Goal: Task Accomplishment & Management: Use online tool/utility

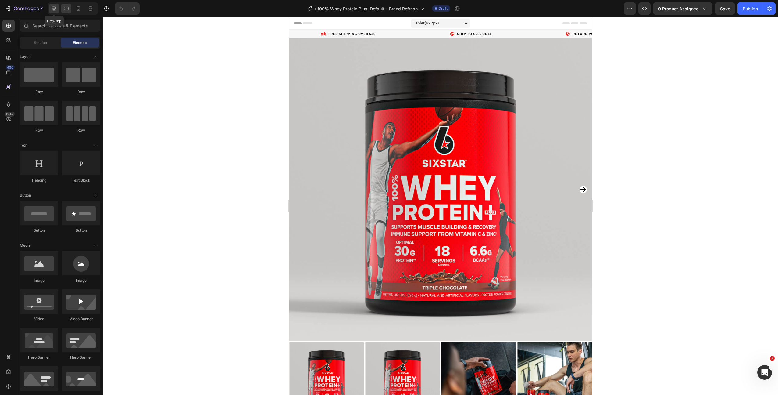
click at [52, 7] on icon at bounding box center [54, 9] width 4 height 4
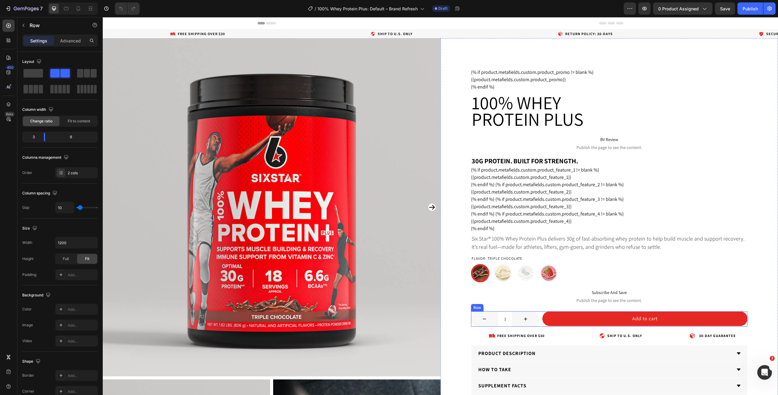
click at [541, 323] on div "1 Product Quantity Add to cart Add to Cart Row" at bounding box center [609, 318] width 277 height 15
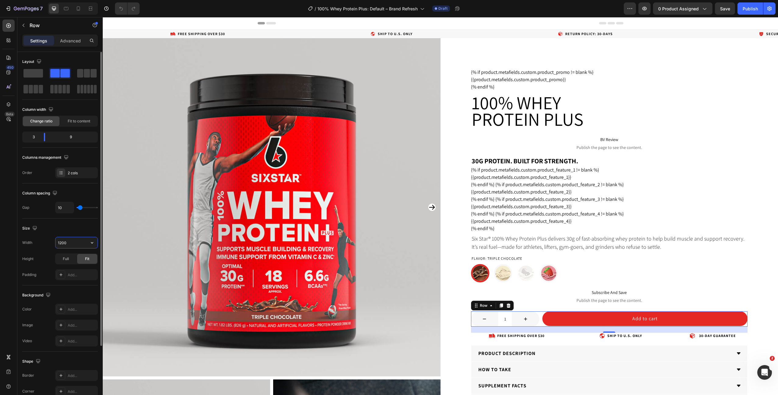
click at [77, 242] on input "1200" at bounding box center [76, 242] width 42 height 11
click at [90, 242] on icon "button" at bounding box center [92, 242] width 6 height 6
click at [76, 268] on p "Full 100%" at bounding box center [75, 269] width 35 height 5
type input "100%"
drag, startPoint x: 44, startPoint y: 135, endPoint x: 36, endPoint y: 136, distance: 7.7
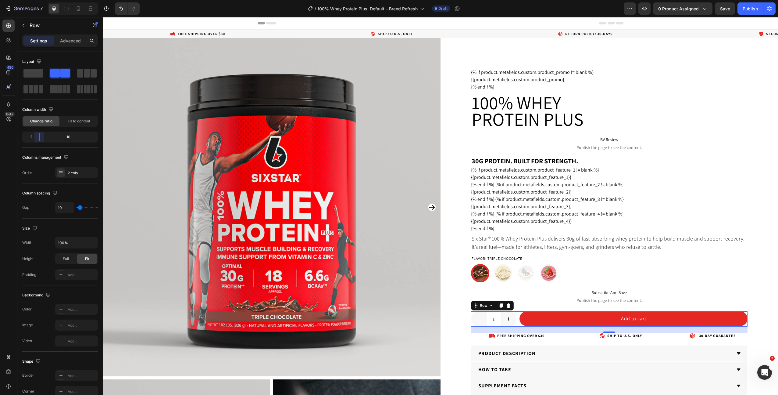
click at [36, 0] on body "7 Version history / 100% Whey Protein Plus: Default – Brand Refresh Draft Previ…" at bounding box center [389, 0] width 778 height 0
click at [723, 8] on span "Save" at bounding box center [725, 8] width 10 height 5
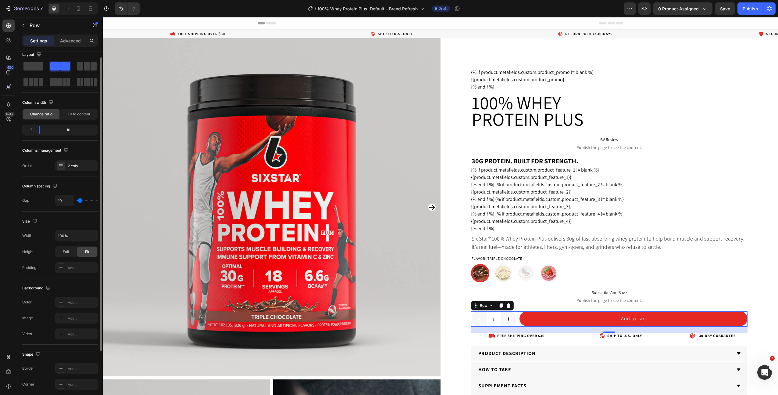
scroll to position [8, 0]
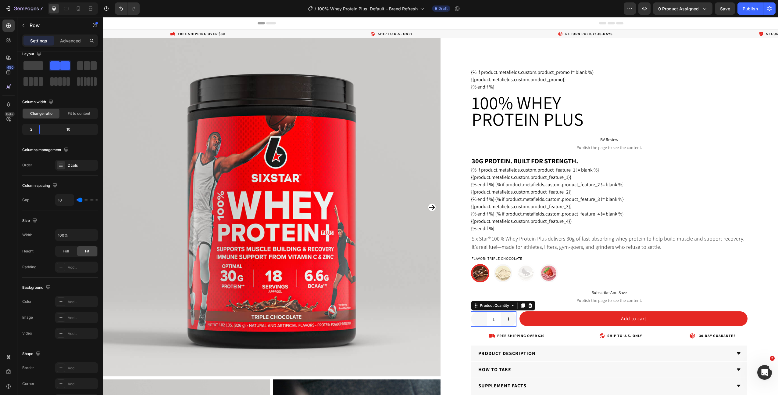
click at [507, 318] on icon "increment" at bounding box center [508, 318] width 5 height 5
type input "2"
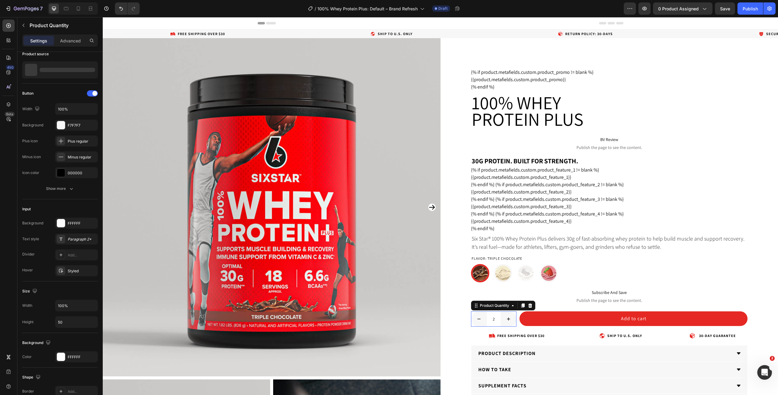
scroll to position [0, 0]
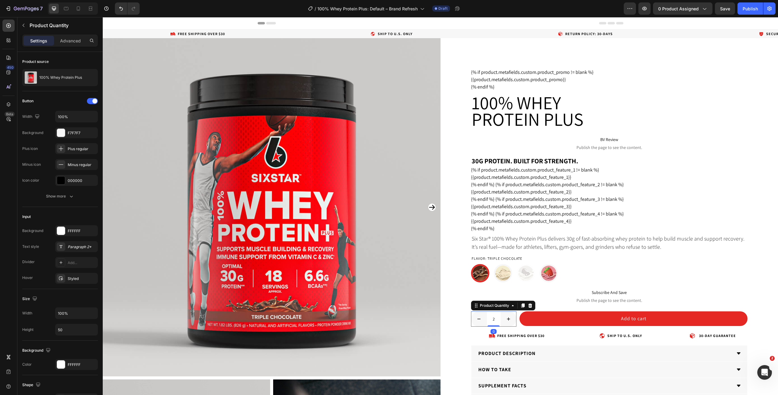
click at [479, 321] on icon "decrement" at bounding box center [478, 318] width 5 height 5
type input "1"
click at [491, 309] on div "Product Quantity" at bounding box center [503, 305] width 64 height 10
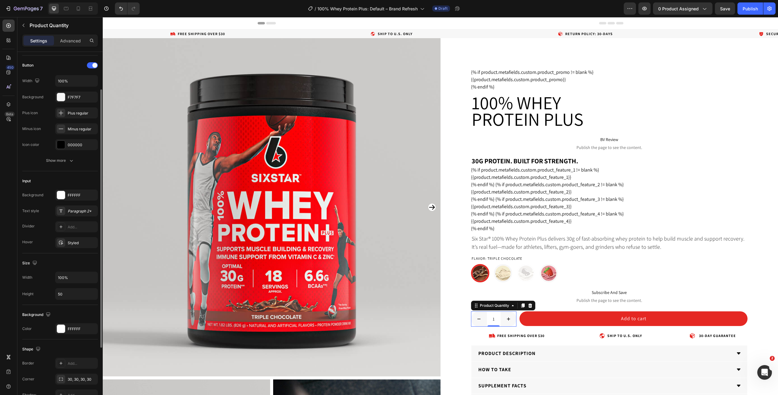
scroll to position [68, 0]
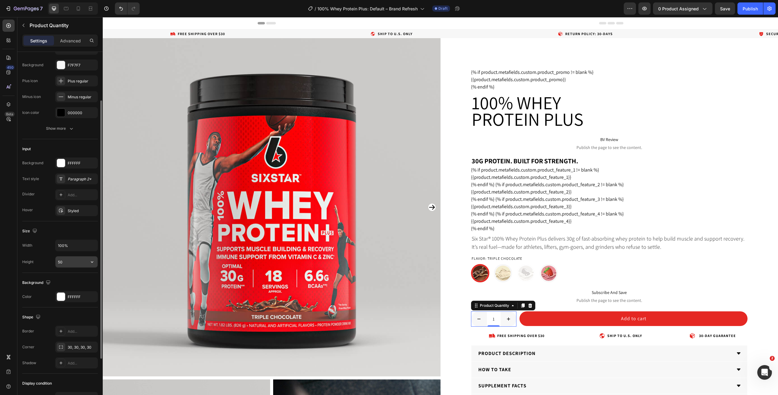
click at [66, 264] on input "50" at bounding box center [76, 261] width 42 height 11
click at [90, 263] on icon "button" at bounding box center [92, 262] width 6 height 6
click at [79, 277] on p "Full 100%" at bounding box center [75, 276] width 35 height 5
type input "100%"
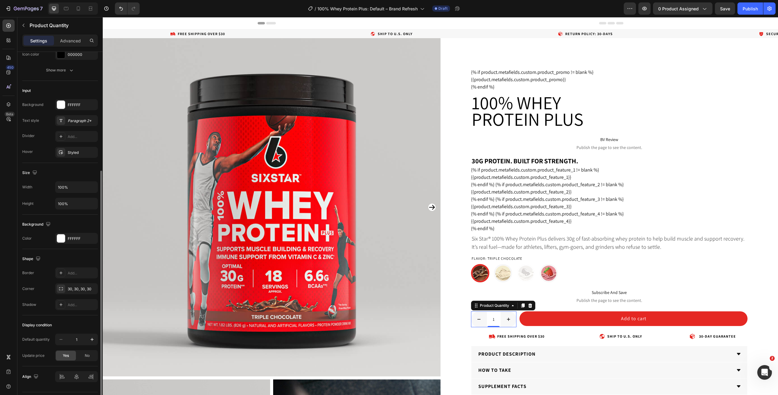
scroll to position [142, 0]
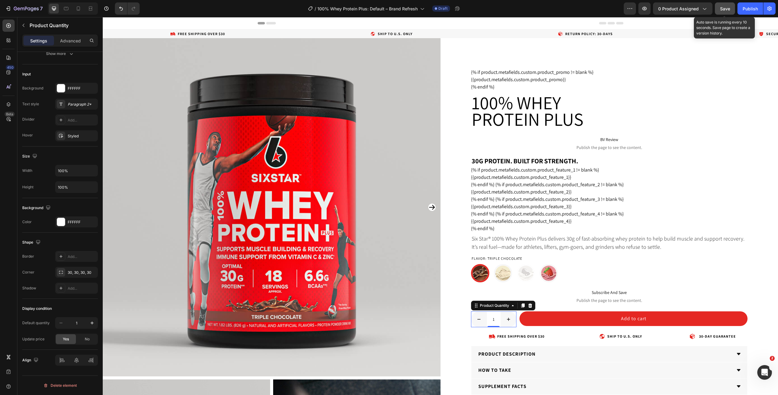
click at [724, 7] on span "Save" at bounding box center [725, 8] width 10 height 5
click at [509, 317] on icon "increment" at bounding box center [508, 318] width 5 height 5
type input "2"
click at [479, 321] on icon "decrement" at bounding box center [478, 318] width 5 height 5
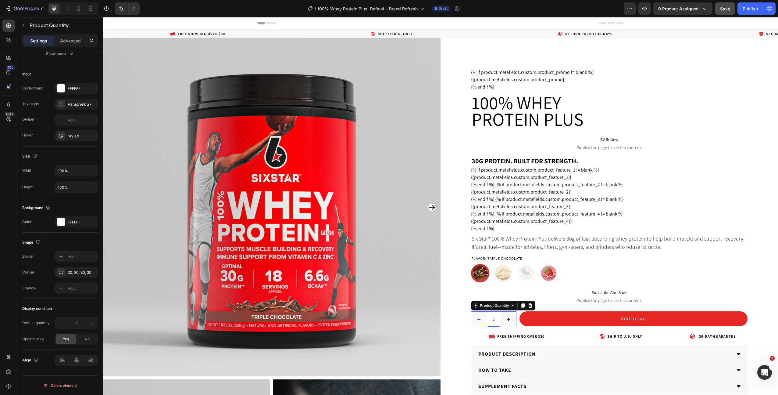
type input "1"
click at [491, 306] on div "Product Quantity" at bounding box center [495, 304] width 32 height 5
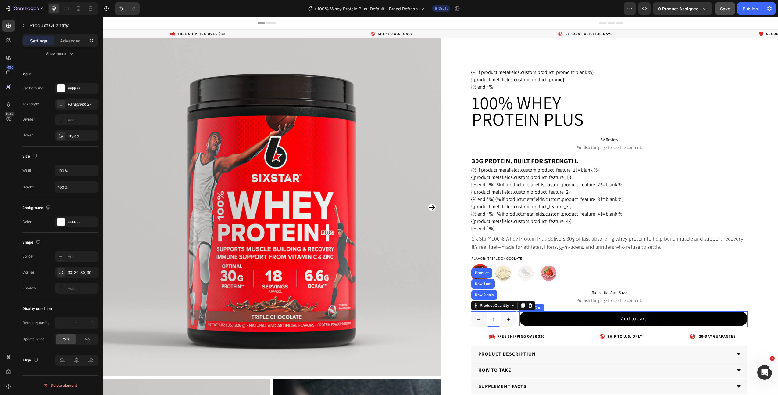
click at [641, 319] on div "Add to cart" at bounding box center [633, 318] width 25 height 7
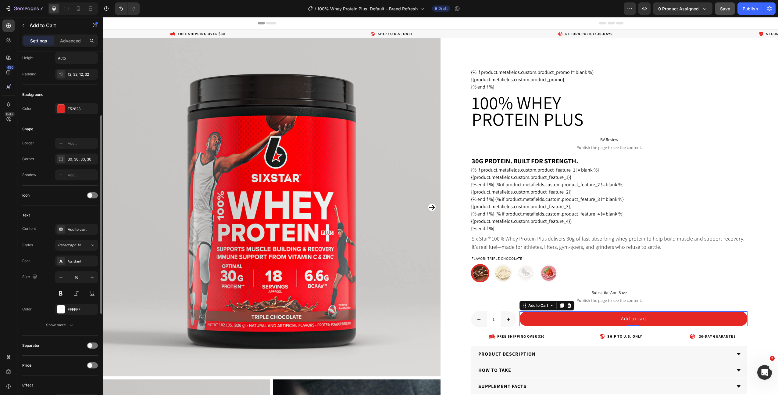
scroll to position [119, 0]
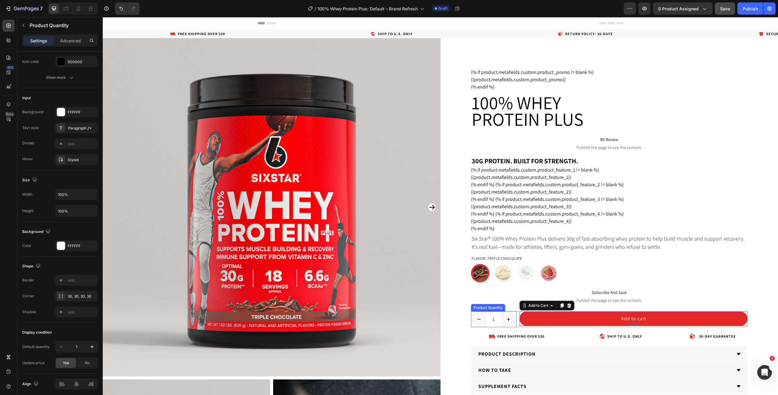
click at [506, 317] on icon "increment" at bounding box center [508, 318] width 5 height 5
type input "2"
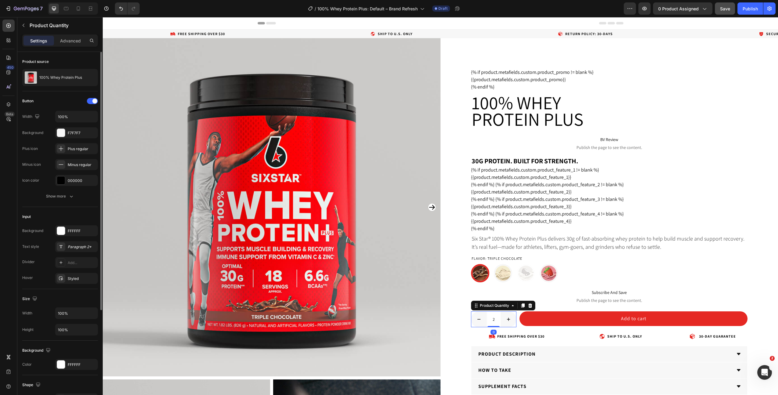
click at [475, 318] on button "decrement" at bounding box center [479, 319] width 16 height 16
type input "1"
click at [489, 306] on div "Product Quantity" at bounding box center [495, 304] width 32 height 5
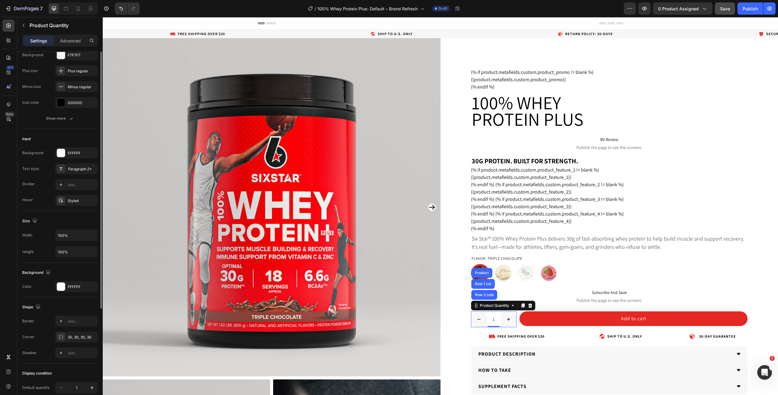
scroll to position [142, 0]
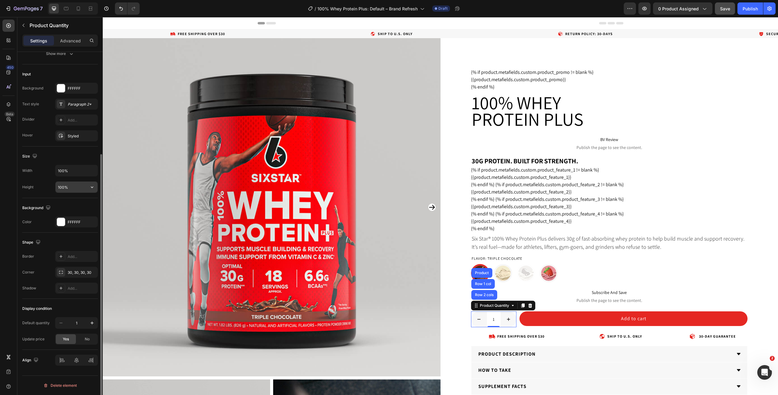
click at [74, 186] on input "100%" at bounding box center [76, 186] width 42 height 11
click at [92, 187] on icon "button" at bounding box center [92, 187] width 2 height 2
click at [71, 185] on input "100%" at bounding box center [76, 186] width 42 height 11
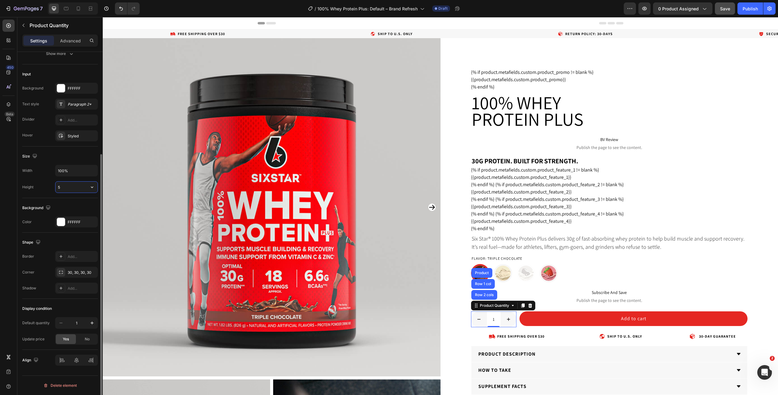
type input "50"
click at [519, 323] on div "1 Product Quantity Row 2 cols Row 1 col Product 0 Add to cart Add to Cart Row" at bounding box center [609, 318] width 277 height 15
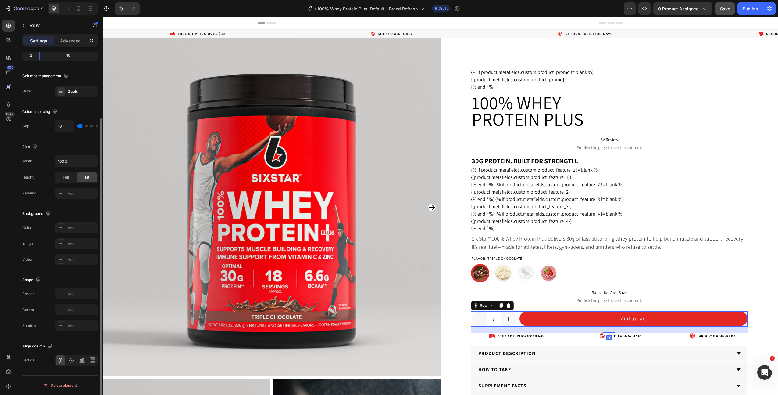
scroll to position [0, 0]
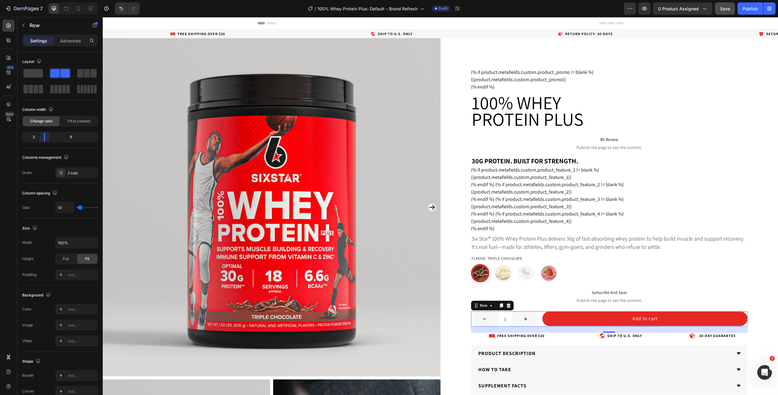
click at [44, 0] on body "7 Version history / 100% Whey Protein Plus: Default – Brand Refresh Draft Previ…" at bounding box center [389, 0] width 778 height 0
click at [728, 13] on button "Save" at bounding box center [725, 8] width 20 height 12
click at [541, 323] on div "1 Product Quantity Add to cart Add to Cart Row 20" at bounding box center [609, 318] width 277 height 15
click at [54, 204] on div "Gap 10" at bounding box center [60, 208] width 76 height 12
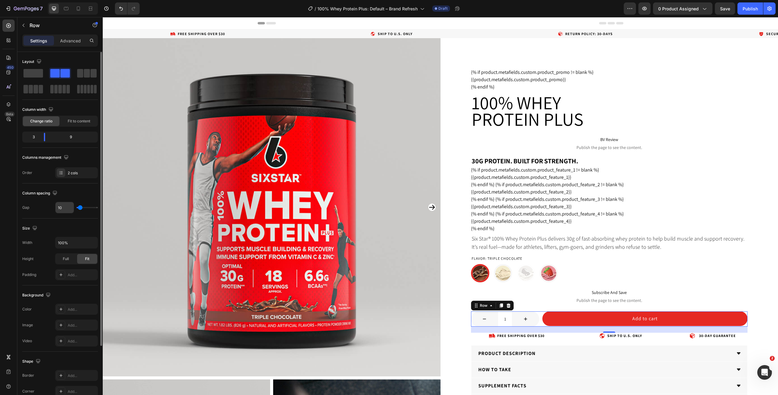
click at [60, 206] on input "10" at bounding box center [64, 207] width 18 height 11
type input "2"
type input "20"
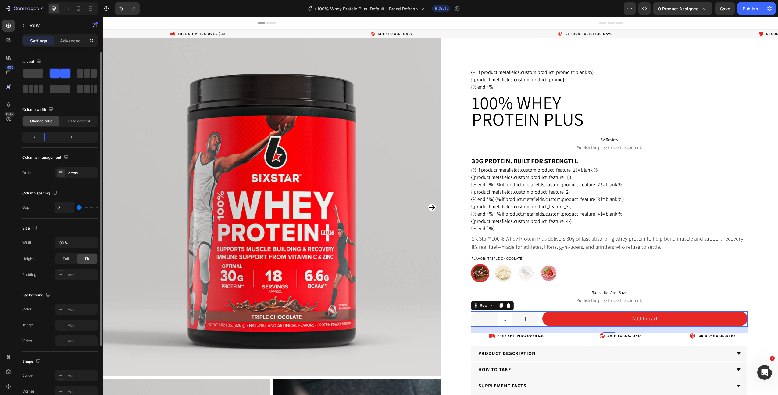
type input "20"
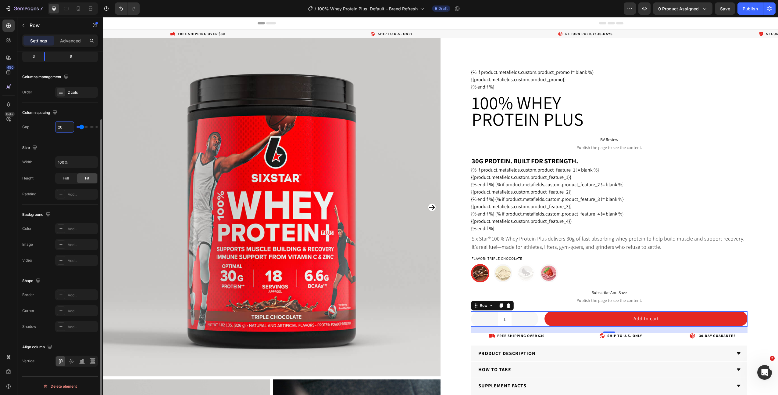
scroll to position [81, 0]
type input "20"
click at [70, 360] on icon at bounding box center [71, 360] width 6 height 6
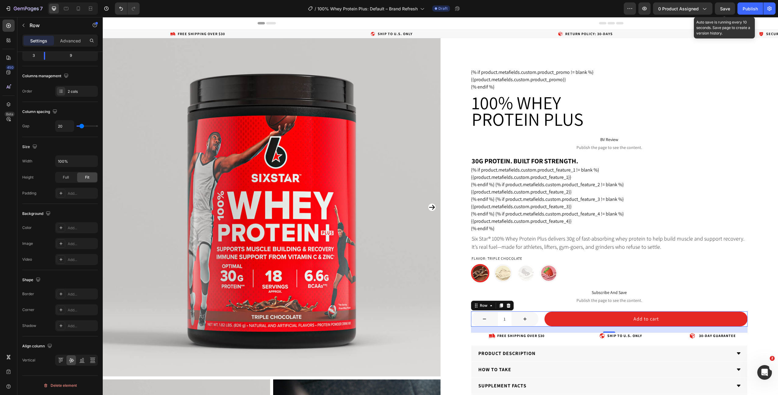
click at [725, 7] on span "Save" at bounding box center [725, 8] width 10 height 5
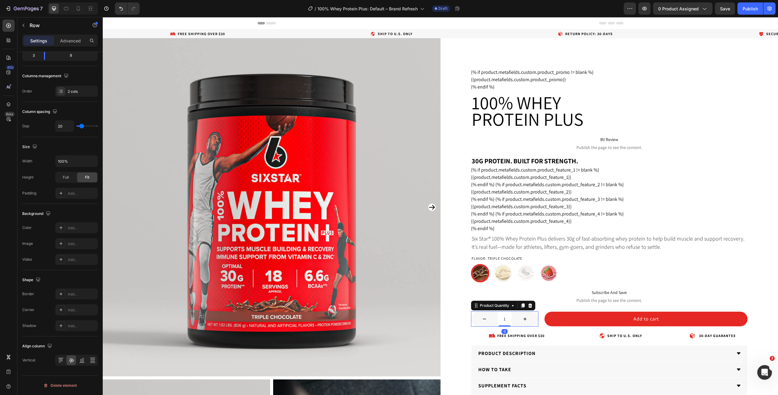
click at [507, 315] on input "1" at bounding box center [505, 318] width 14 height 15
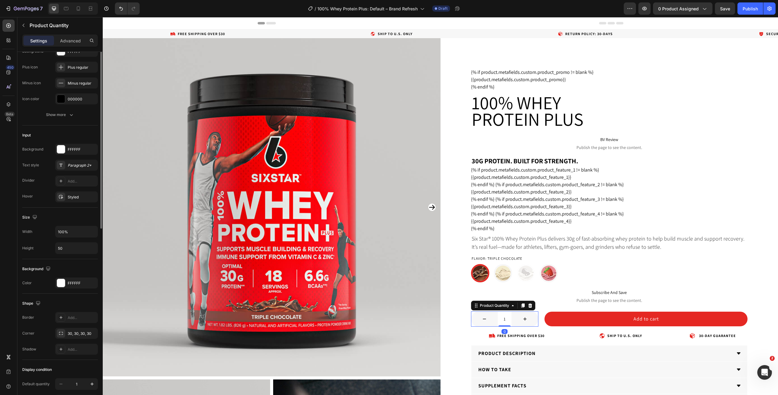
scroll to position [0, 0]
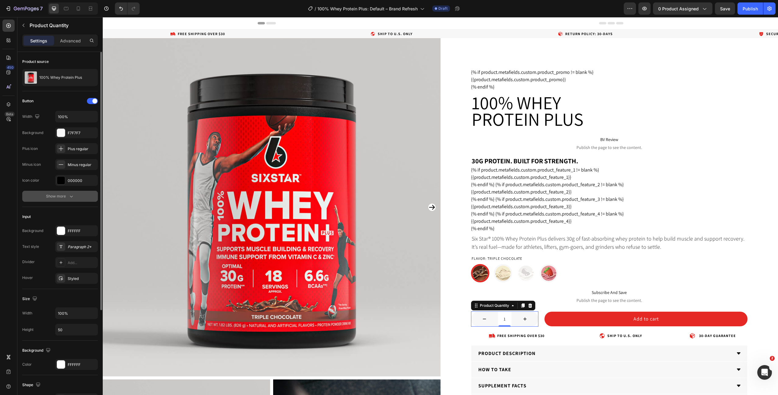
click at [71, 199] on button "Show more" at bounding box center [60, 196] width 76 height 11
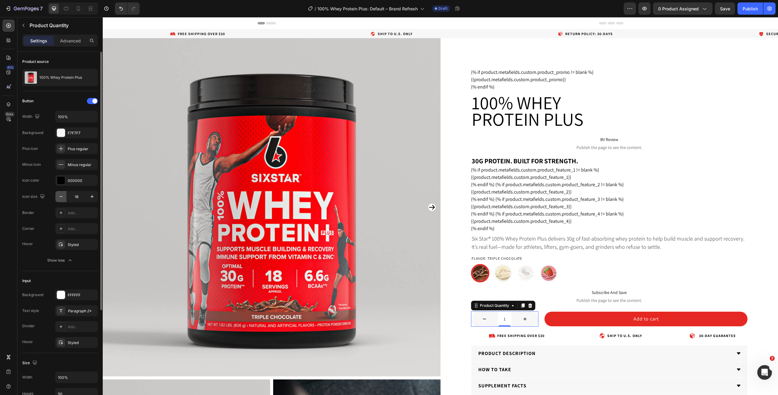
click at [61, 198] on icon "button" at bounding box center [61, 196] width 6 height 6
type input "15"
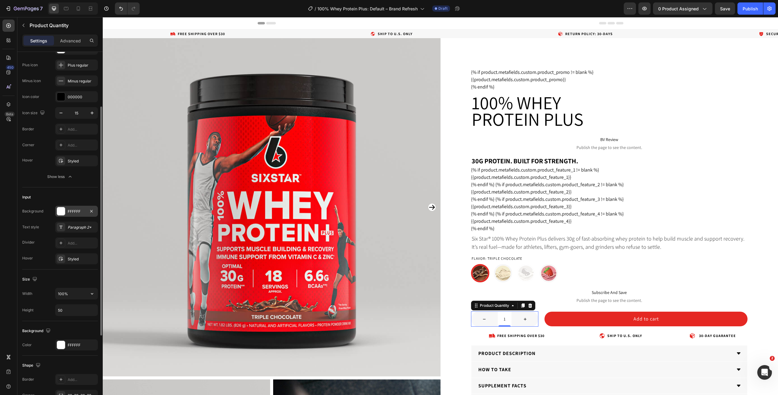
scroll to position [84, 0]
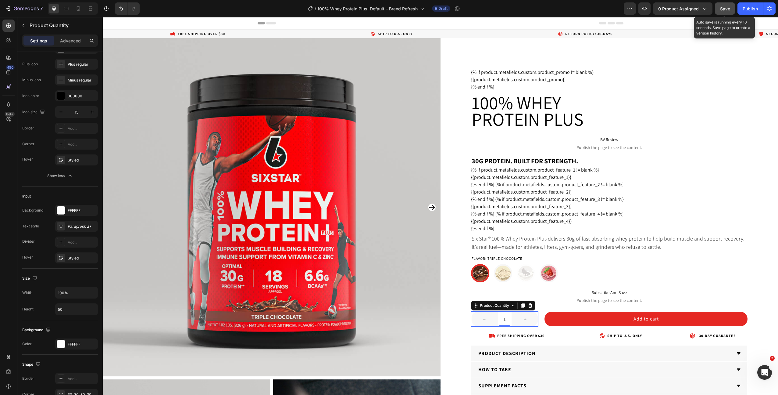
click at [723, 12] on button "Save" at bounding box center [725, 8] width 20 height 12
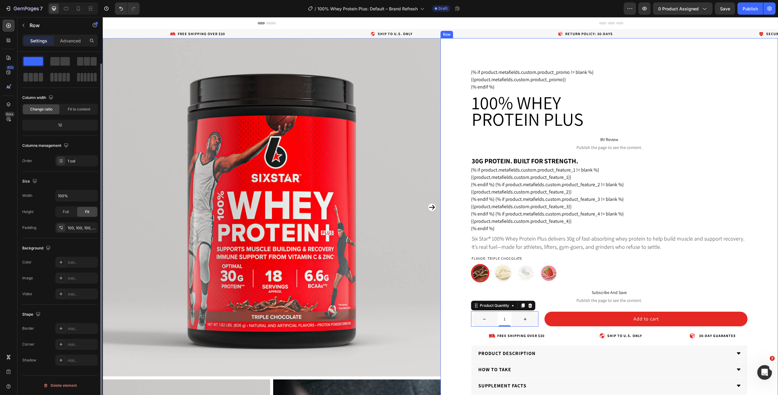
click at [456, 98] on div "{% if product.metafields.custom.product_promo != blank %} {{product.metafields.…" at bounding box center [610, 291] width 338 height 507
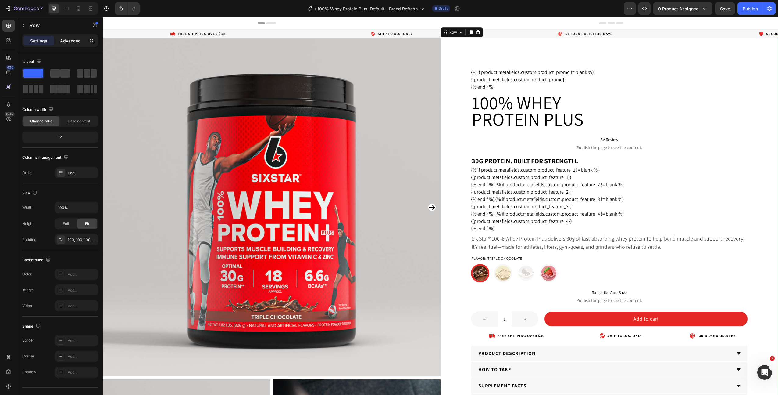
click at [66, 36] on div "Advanced" at bounding box center [70, 41] width 30 height 10
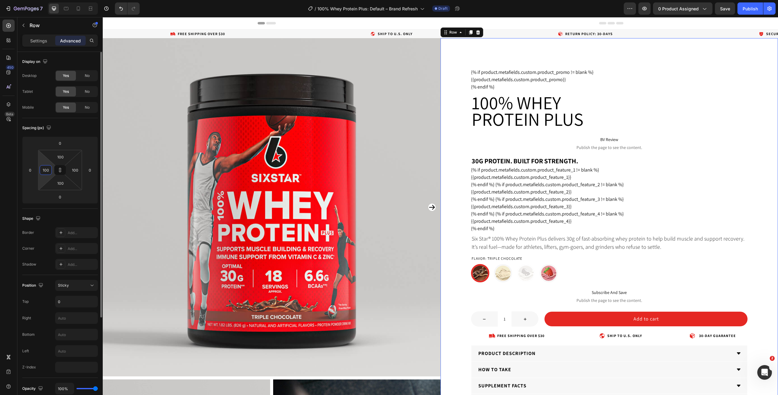
click at [43, 170] on input "100" at bounding box center [45, 169] width 9 height 9
type input "7"
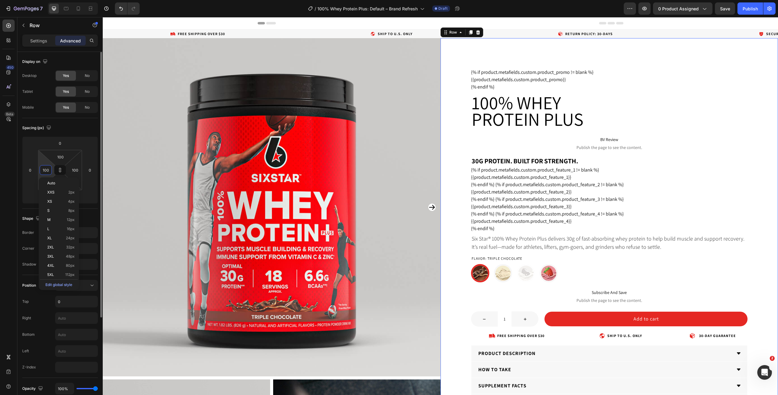
type input "7"
type input "75"
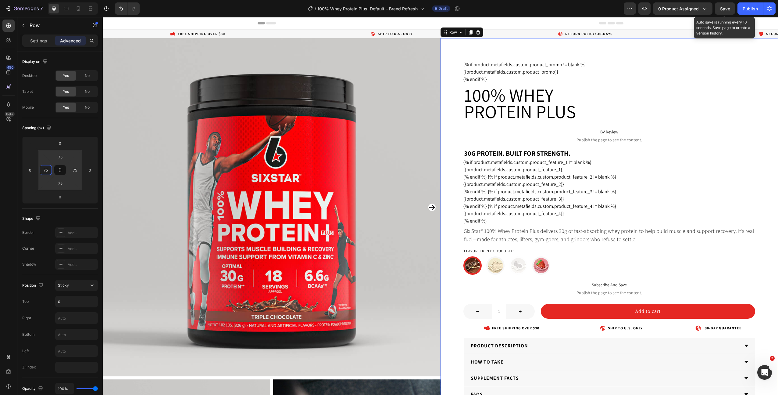
type input "75"
click at [722, 10] on span "Save" at bounding box center [725, 8] width 10 height 5
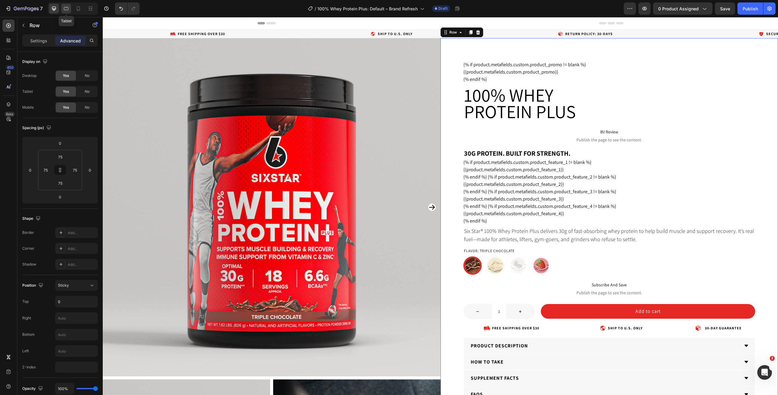
click at [65, 9] on icon at bounding box center [66, 8] width 6 height 6
type input "50"
type input "20"
type input "50"
type input "20"
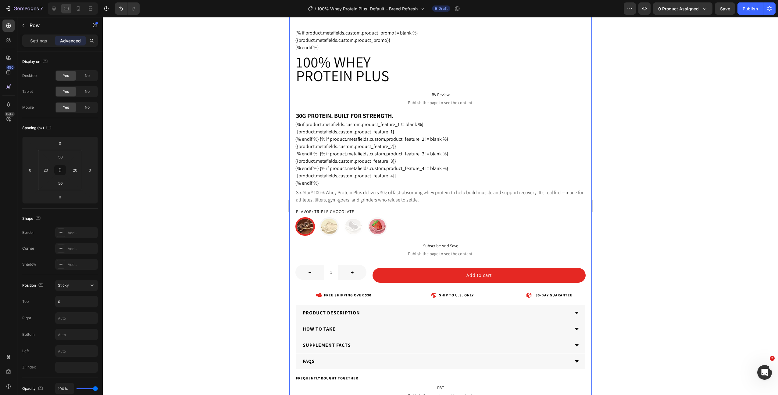
scroll to position [405, 0]
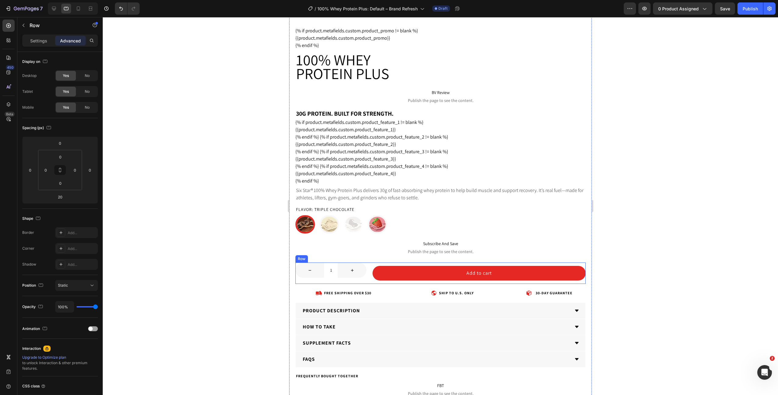
click at [367, 275] on div "1 Product Quantity Add to cart Add to Cart Row" at bounding box center [440, 272] width 290 height 21
click at [41, 41] on p "Settings" at bounding box center [38, 41] width 17 height 6
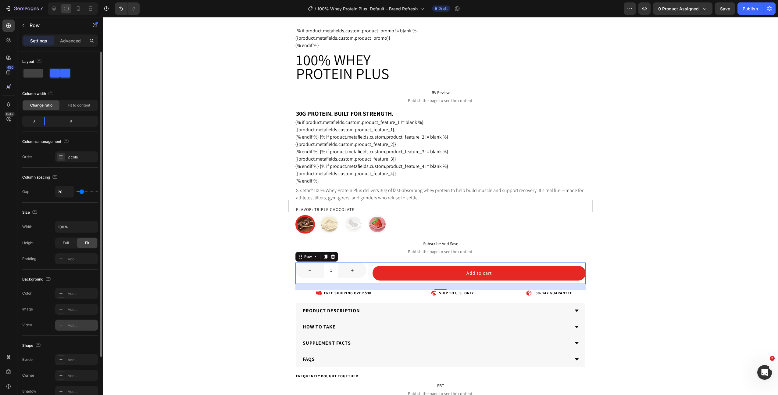
scroll to position [66, 0]
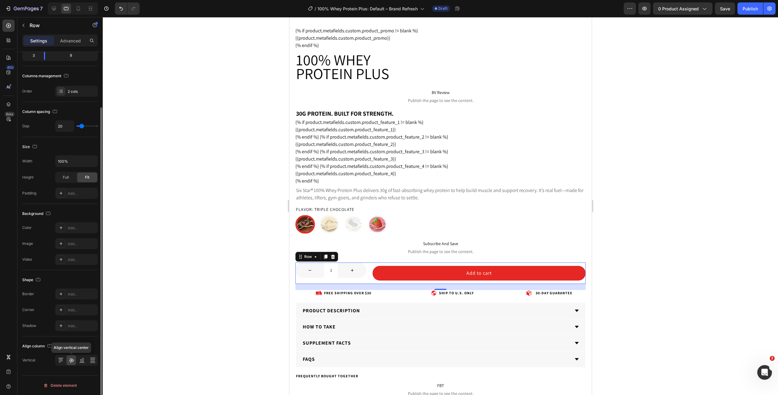
click at [70, 360] on icon at bounding box center [71, 360] width 6 height 6
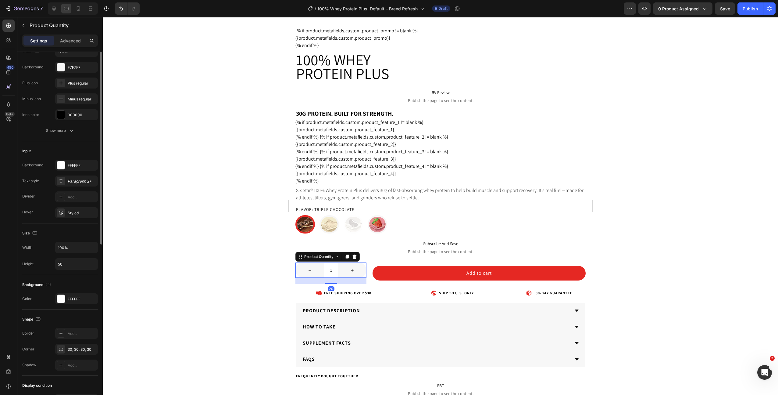
click at [322, 263] on button "decrement" at bounding box center [309, 269] width 29 height 15
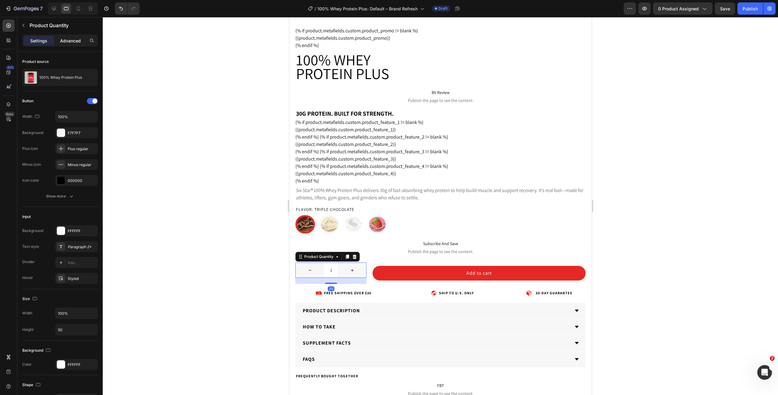
click at [67, 42] on p "Advanced" at bounding box center [70, 41] width 21 height 6
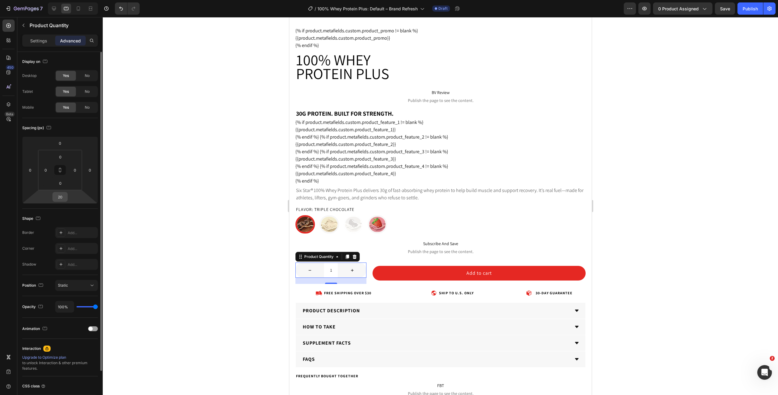
click at [59, 200] on input "20" at bounding box center [60, 196] width 12 height 9
type input "0"
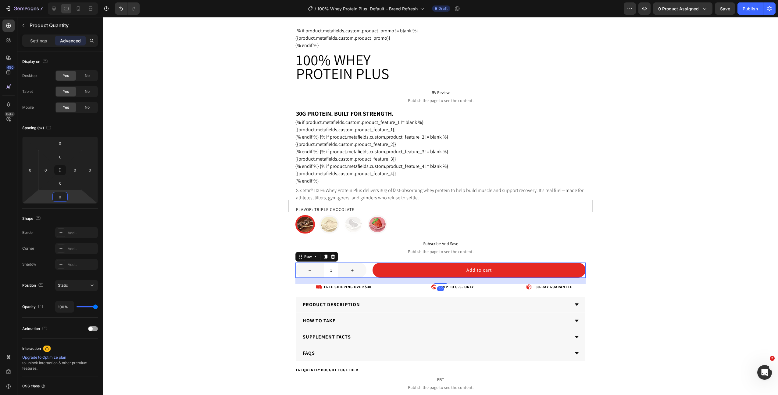
click at [367, 272] on div "1 Product Quantity Add to cart Add to Cart Row 20" at bounding box center [440, 269] width 290 height 15
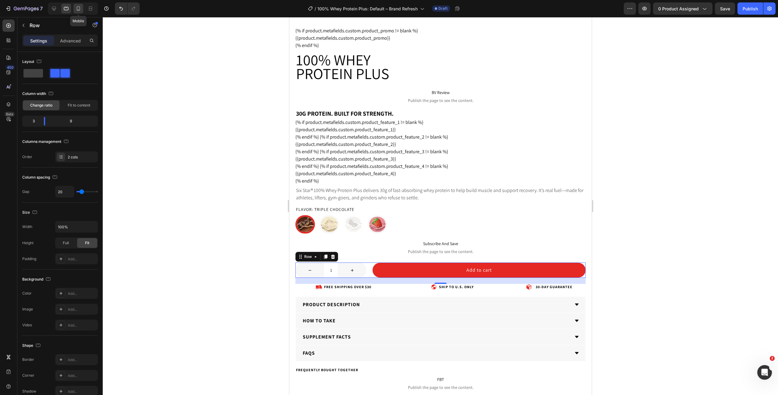
click at [76, 8] on icon at bounding box center [78, 8] width 6 height 6
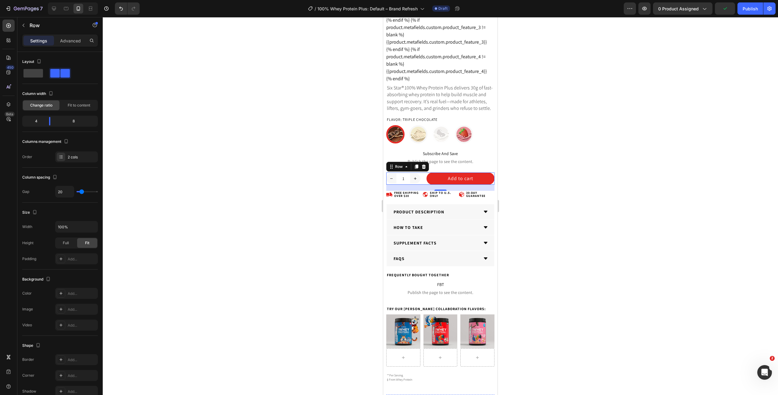
scroll to position [285, 0]
click at [424, 180] on div "1 Product Quantity Add to cart Add to Cart Row 20" at bounding box center [440, 179] width 108 height 12
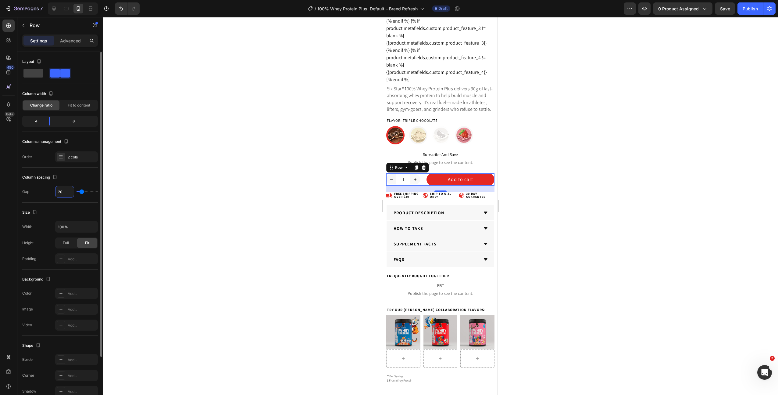
click at [58, 191] on input "20" at bounding box center [64, 191] width 18 height 11
type input "1"
type input "15"
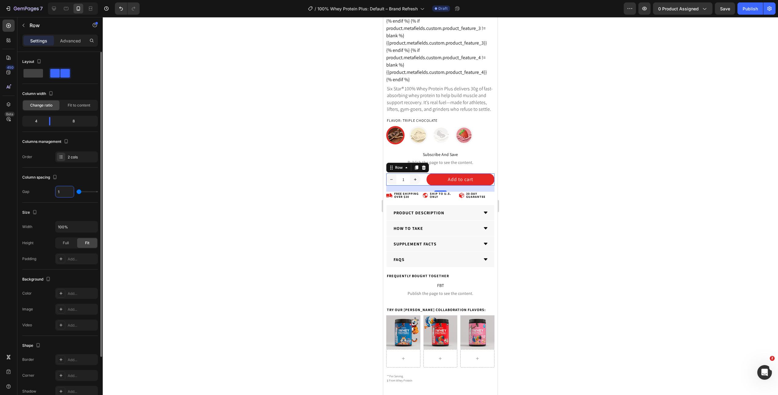
type input "15"
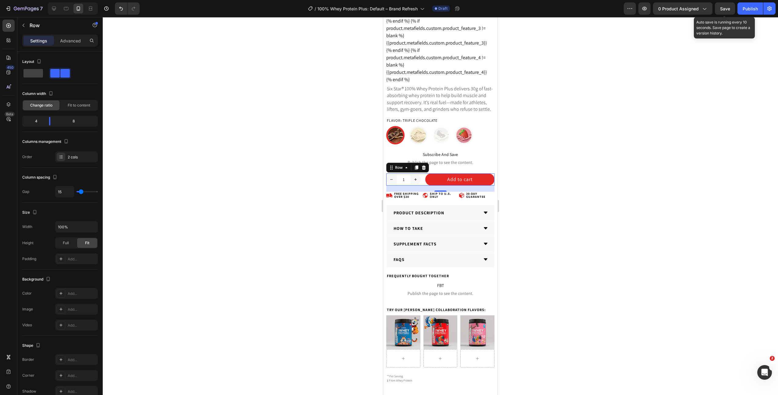
click at [726, 10] on span "Save" at bounding box center [725, 8] width 10 height 5
click at [644, 8] on icon "button" at bounding box center [645, 8] width 6 height 6
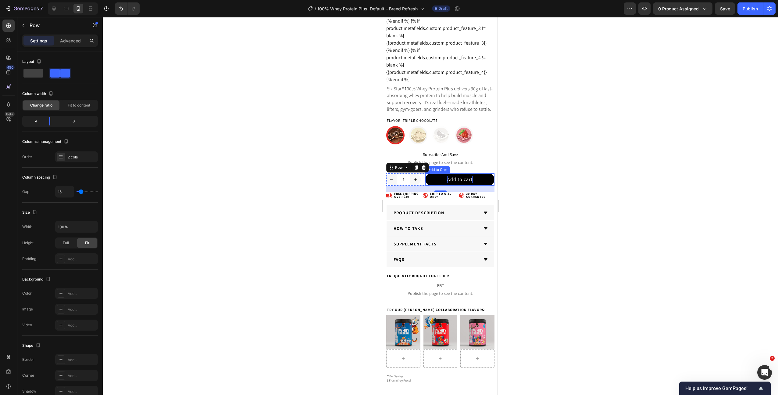
click at [460, 178] on div "Add to cart" at bounding box center [459, 179] width 25 height 7
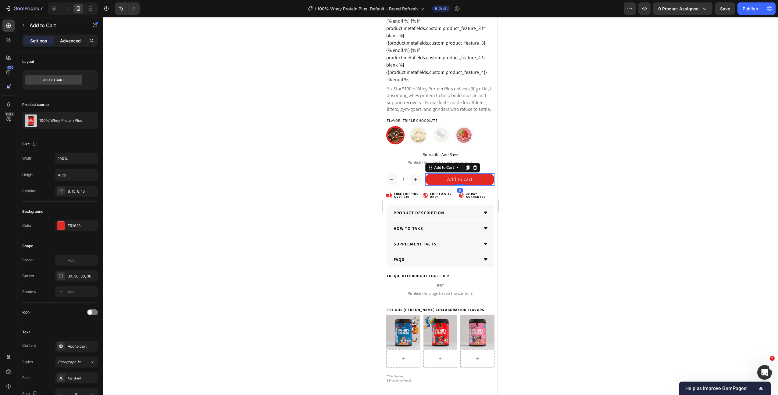
click at [74, 40] on p "Advanced" at bounding box center [70, 41] width 21 height 6
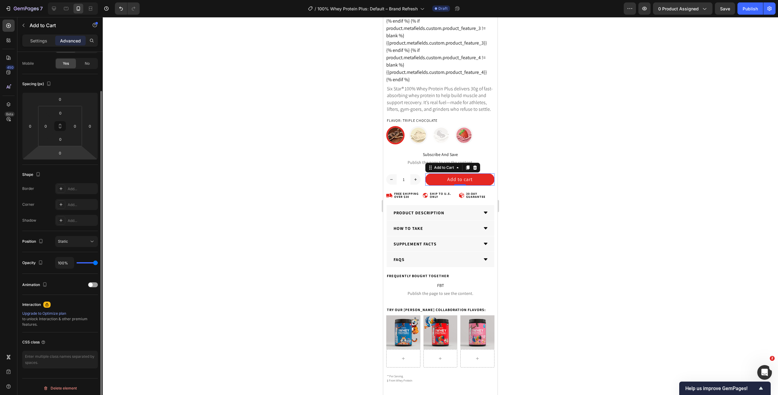
scroll to position [47, 0]
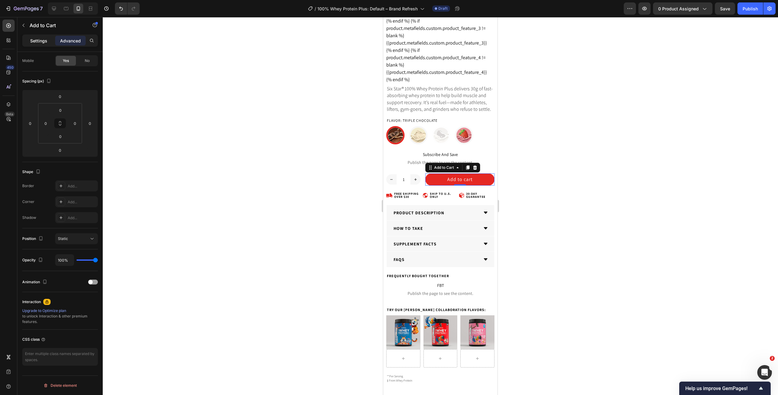
click at [37, 42] on p "Settings" at bounding box center [38, 41] width 17 height 6
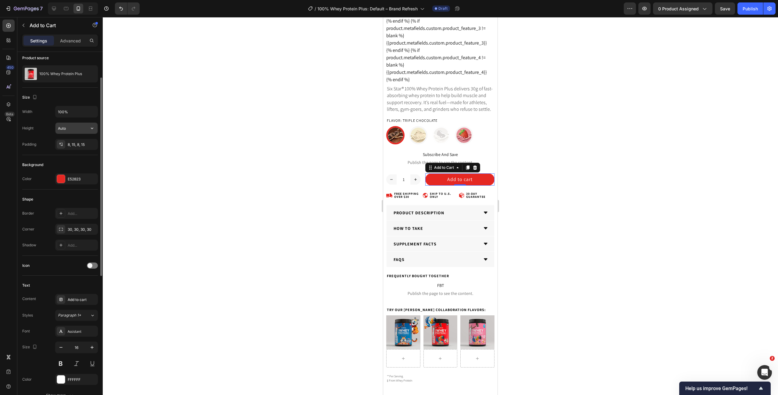
click at [66, 127] on input "Auto" at bounding box center [76, 128] width 42 height 11
click at [91, 128] on icon "button" at bounding box center [92, 128] width 6 height 6
click at [77, 128] on input "Auto" at bounding box center [76, 128] width 42 height 11
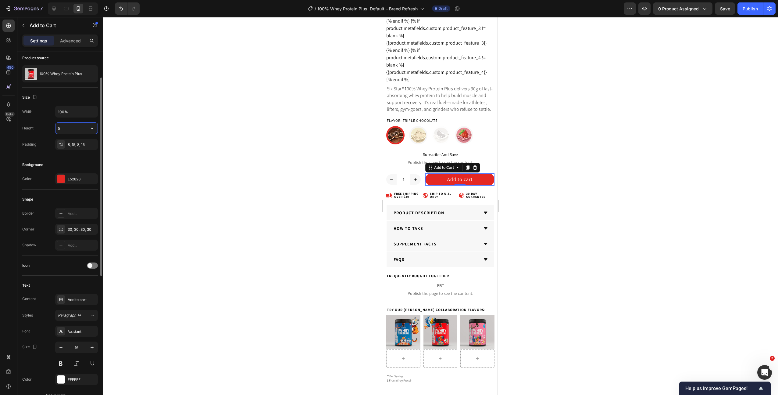
type input "50"
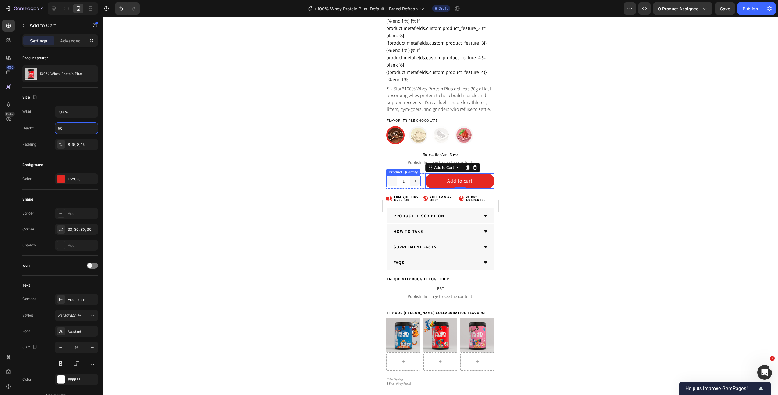
click at [412, 173] on div "Product Quantity" at bounding box center [404, 171] width 32 height 5
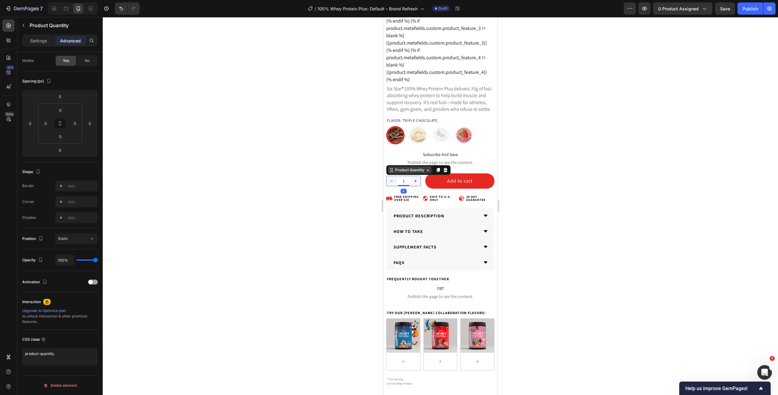
scroll to position [0, 0]
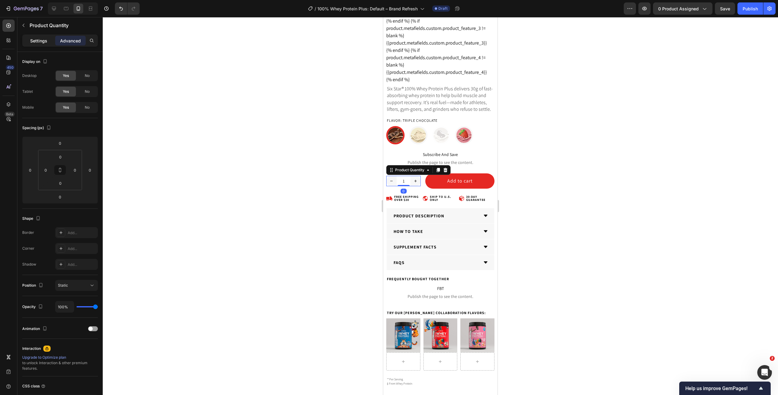
click at [39, 44] on div "Settings" at bounding box center [38, 41] width 30 height 10
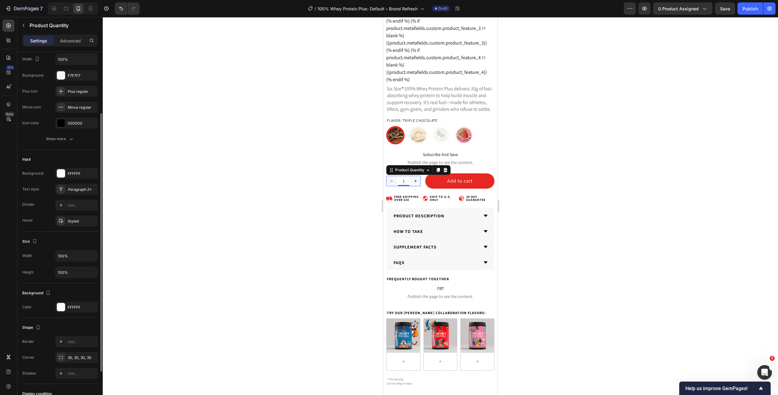
scroll to position [69, 0]
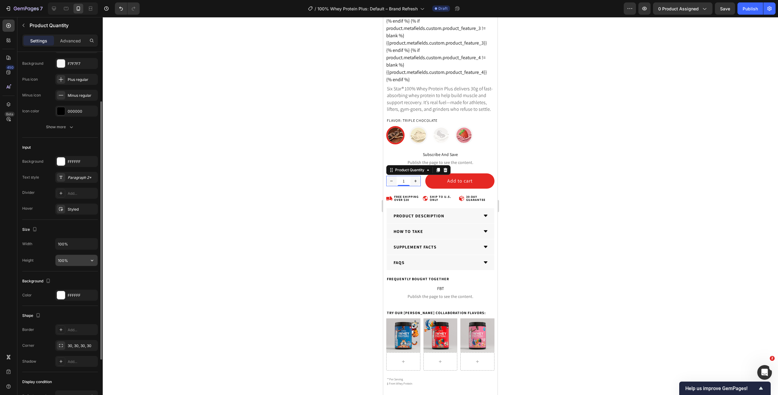
click at [68, 261] on input "100%" at bounding box center [76, 260] width 42 height 11
click at [66, 262] on input "50" at bounding box center [76, 260] width 42 height 11
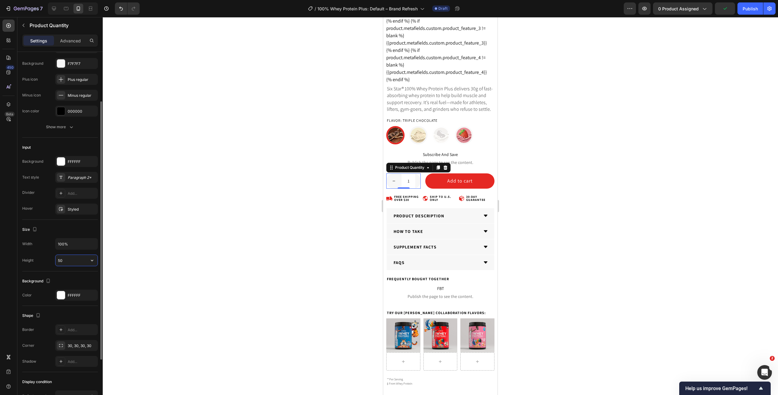
click at [66, 262] on input "50" at bounding box center [76, 260] width 42 height 11
click at [64, 261] on input "40" at bounding box center [76, 260] width 42 height 11
type input "35"
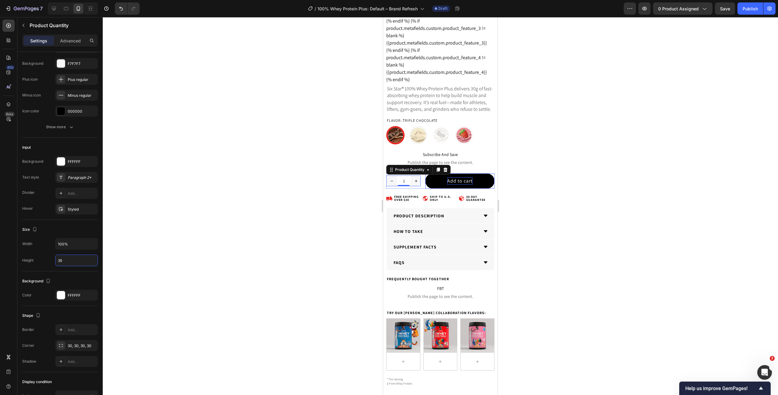
click at [456, 180] on div "Add to cart" at bounding box center [459, 180] width 25 height 7
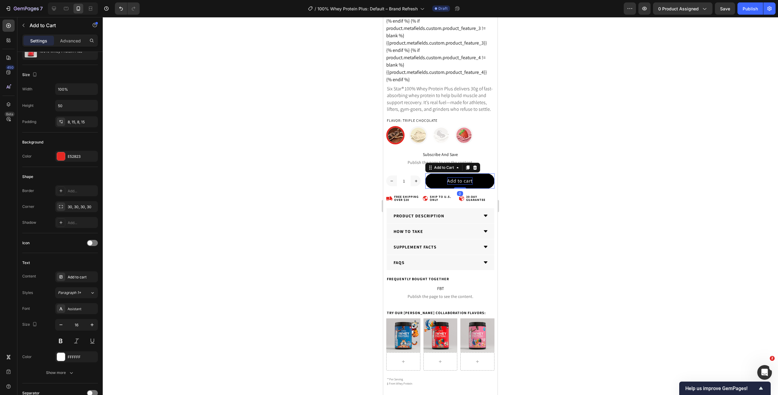
scroll to position [0, 0]
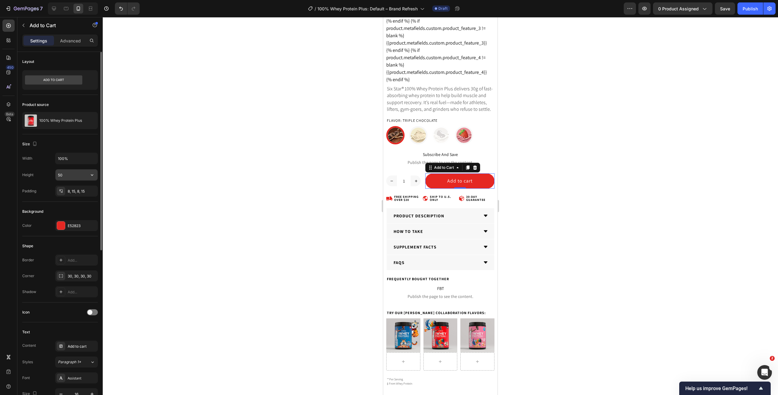
click at [71, 173] on input "50" at bounding box center [76, 174] width 42 height 11
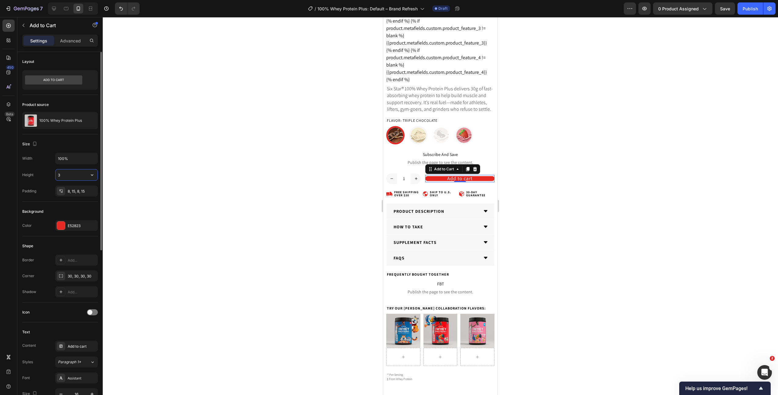
type input "35"
click at [423, 180] on div "1 Product Quantity Add to cart Add to Cart 0 Row" at bounding box center [440, 178] width 108 height 11
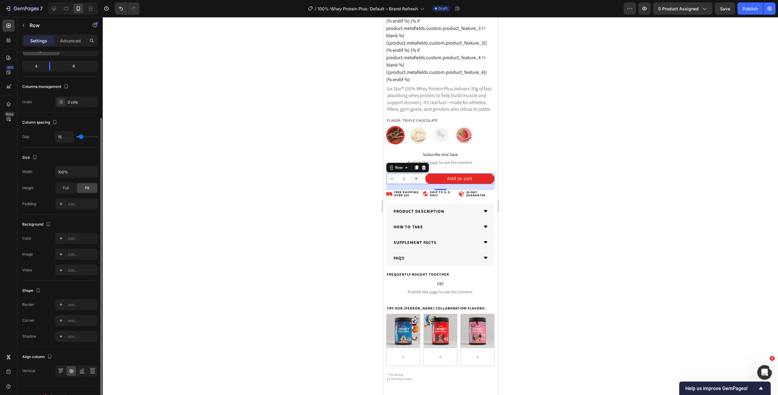
scroll to position [66, 0]
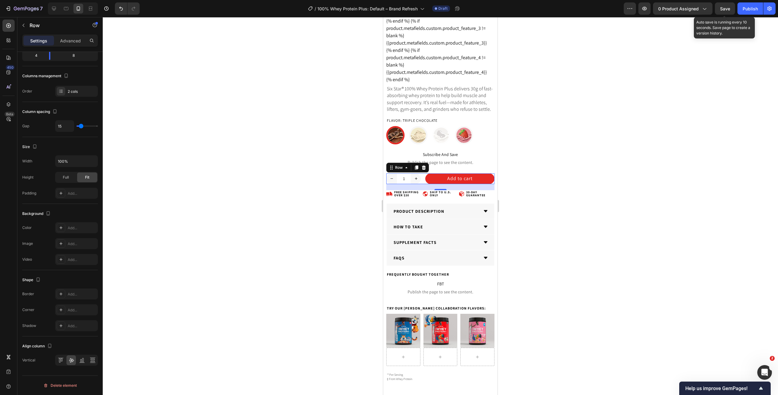
click at [721, 9] on span "Save" at bounding box center [725, 8] width 10 height 5
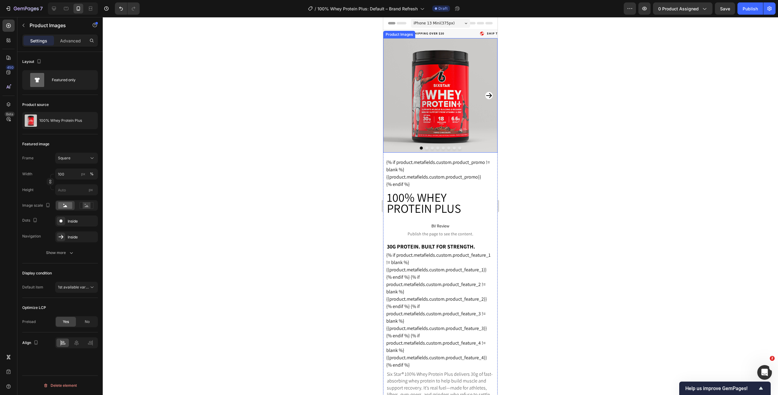
click at [428, 70] on img at bounding box center [440, 95] width 114 height 114
click at [51, 85] on div "Featured only" at bounding box center [60, 80] width 76 height 20
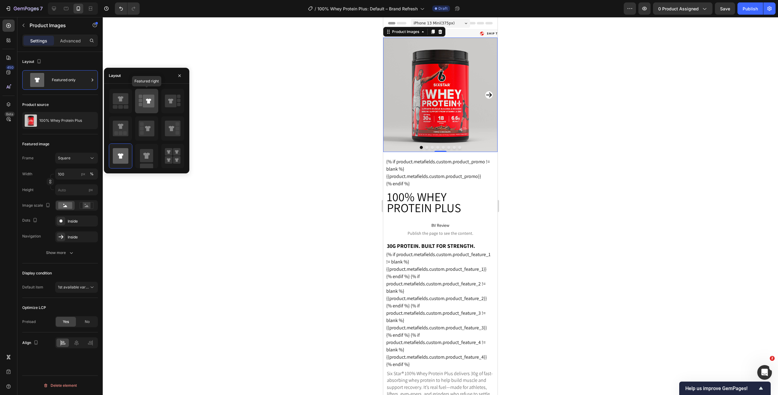
click at [145, 103] on icon at bounding box center [149, 101] width 12 height 13
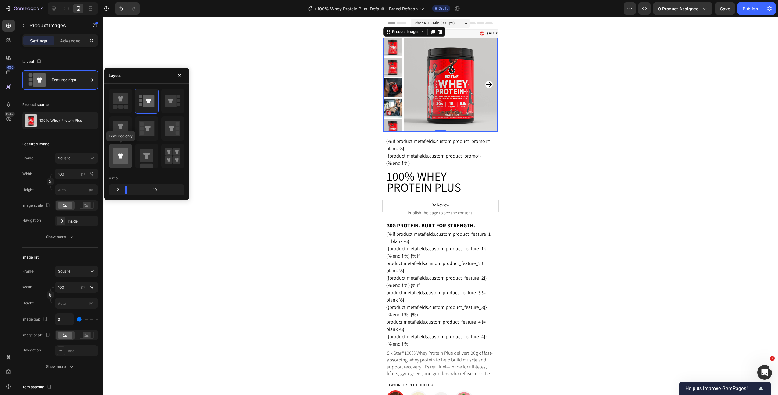
click at [117, 156] on icon at bounding box center [121, 156] width 16 height 16
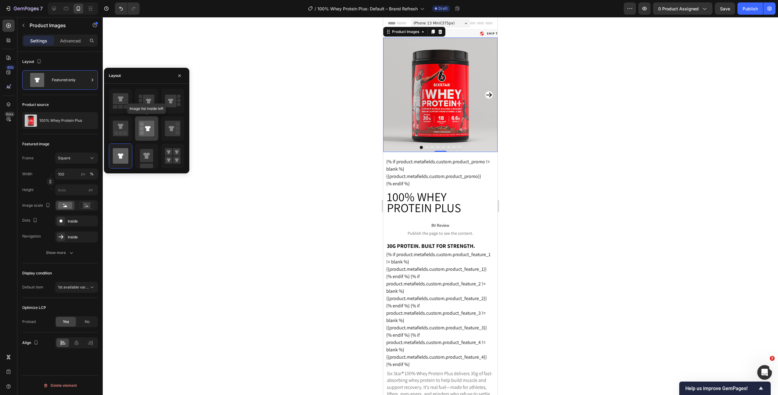
click at [144, 128] on icon at bounding box center [147, 128] width 16 height 16
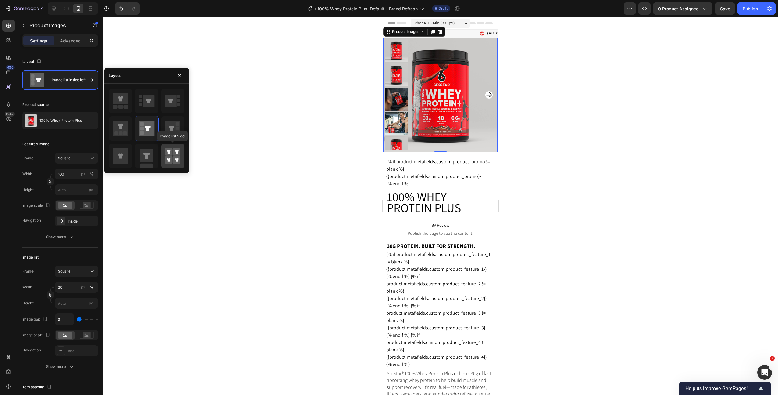
click at [173, 158] on rect at bounding box center [177, 160] width 8 height 8
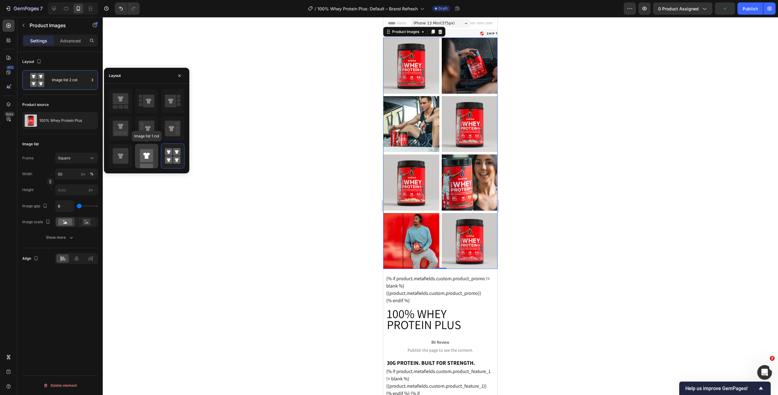
click at [147, 155] on icon at bounding box center [146, 155] width 7 height 6
type input "100"
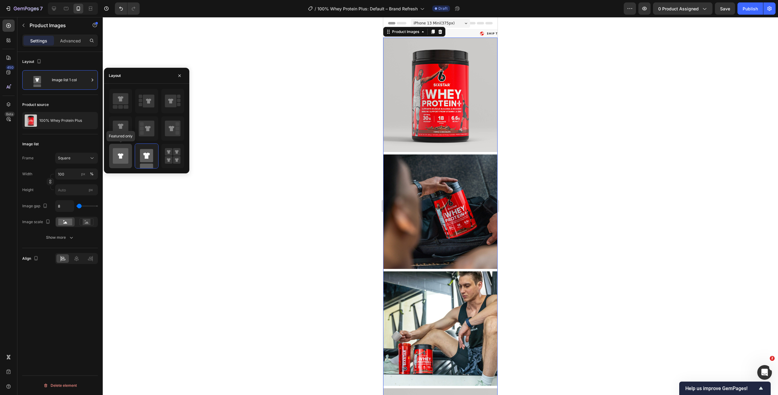
click at [123, 156] on icon at bounding box center [121, 156] width 16 height 16
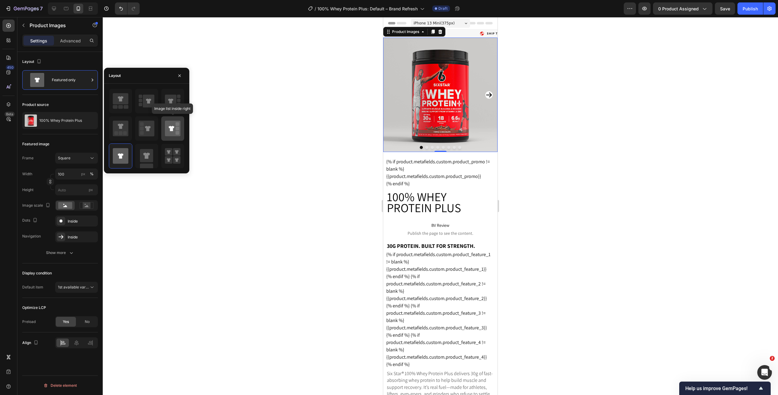
click at [170, 128] on icon at bounding box center [171, 128] width 5 height 5
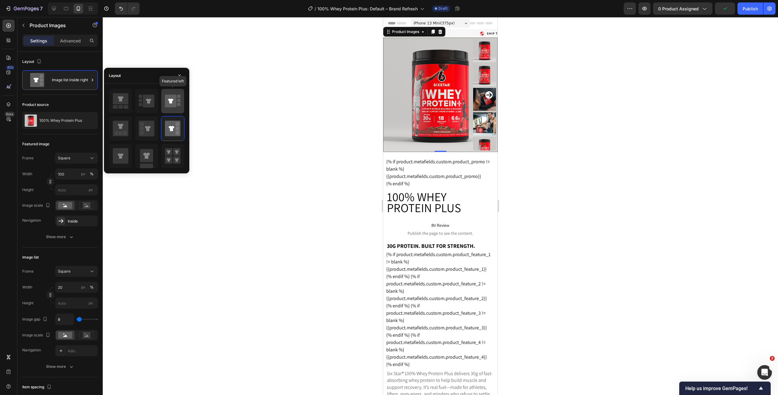
click at [172, 104] on icon at bounding box center [171, 101] width 12 height 13
type input "100"
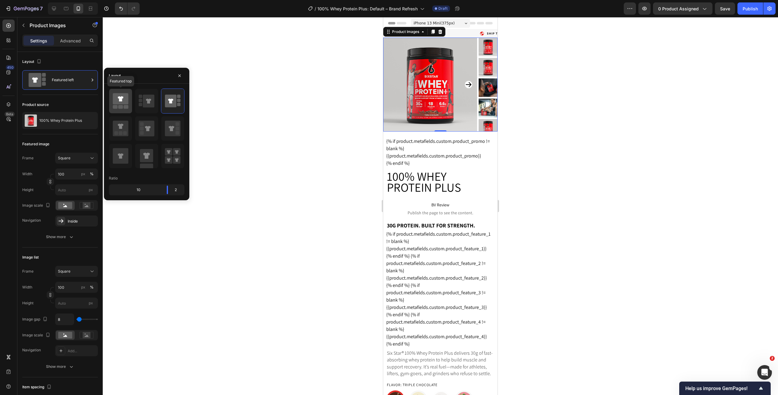
click at [120, 101] on icon at bounding box center [121, 98] width 16 height 11
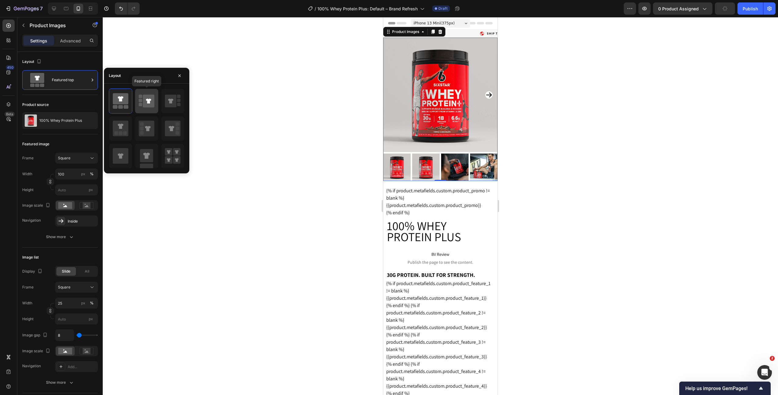
click at [143, 100] on icon at bounding box center [149, 101] width 12 height 13
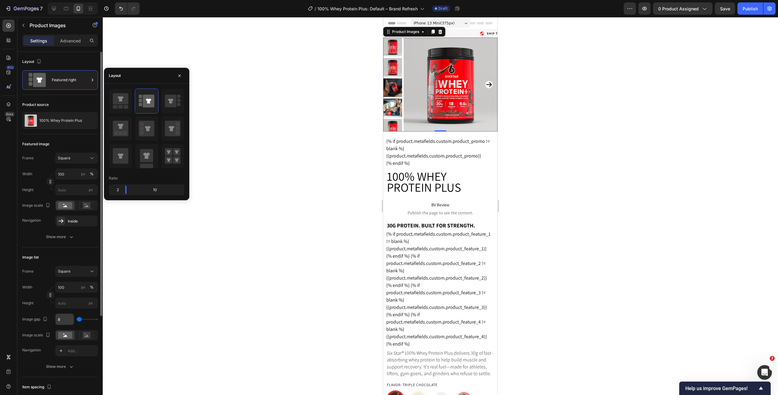
click at [62, 320] on input "8" at bounding box center [64, 318] width 18 height 11
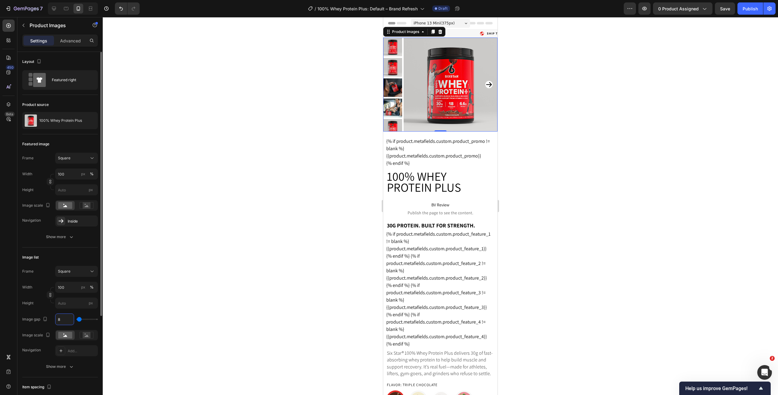
click at [62, 320] on input "8" at bounding box center [64, 318] width 18 height 11
type input "7"
type input "8"
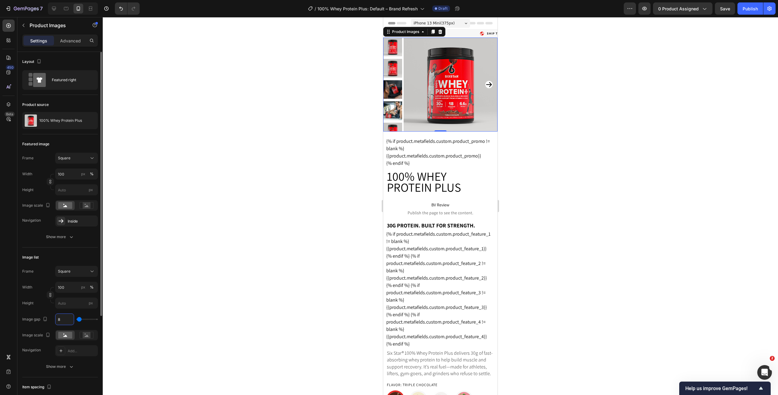
type input "9"
type input "10"
type input "11"
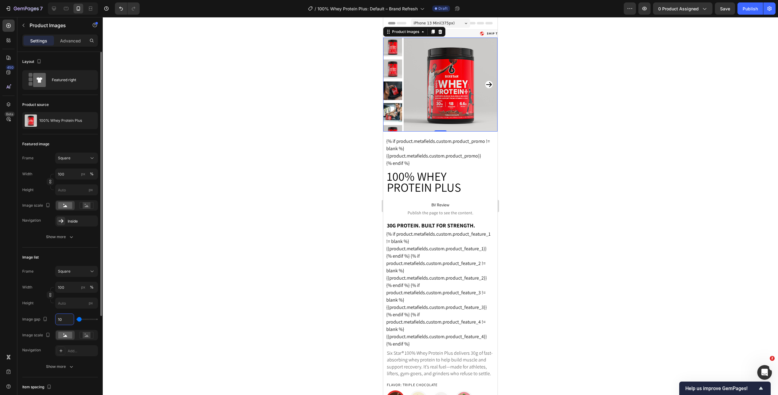
type input "11"
type input "10"
type input "9"
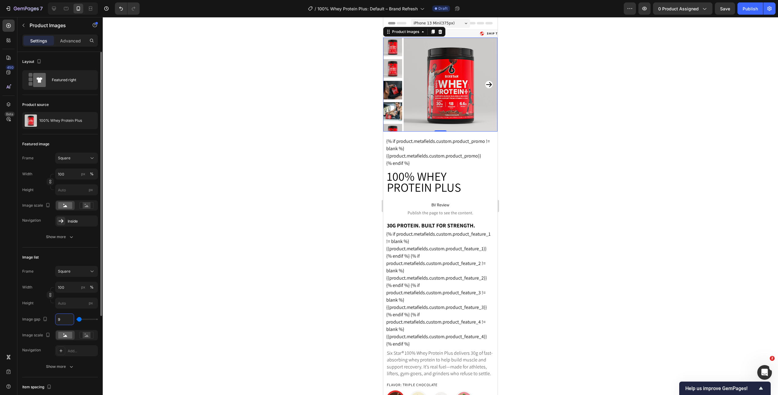
type input "8"
type input "7"
type input "6"
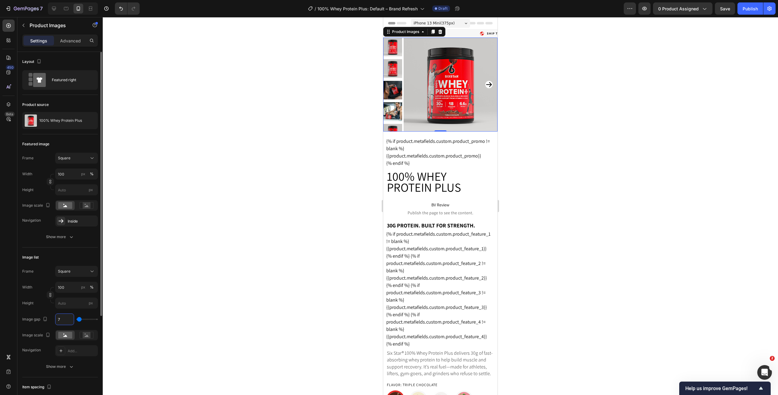
type input "6"
type input "5"
type input "4"
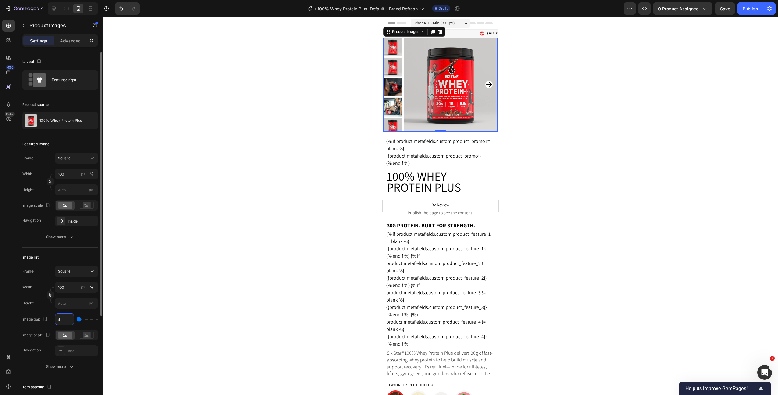
type input "5"
click at [73, 369] on button "Show more" at bounding box center [60, 366] width 76 height 11
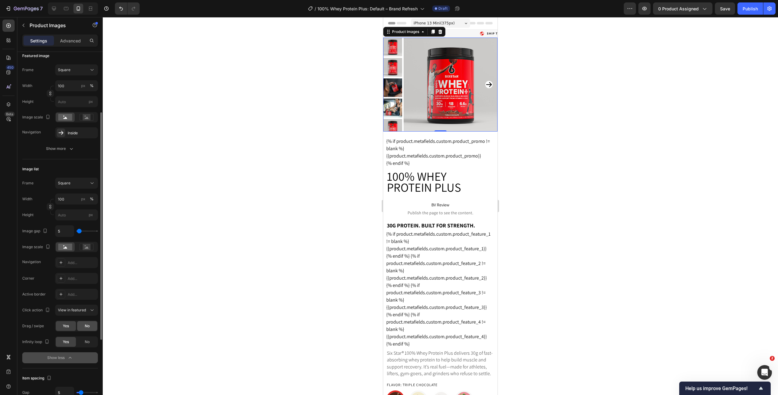
scroll to position [91, 0]
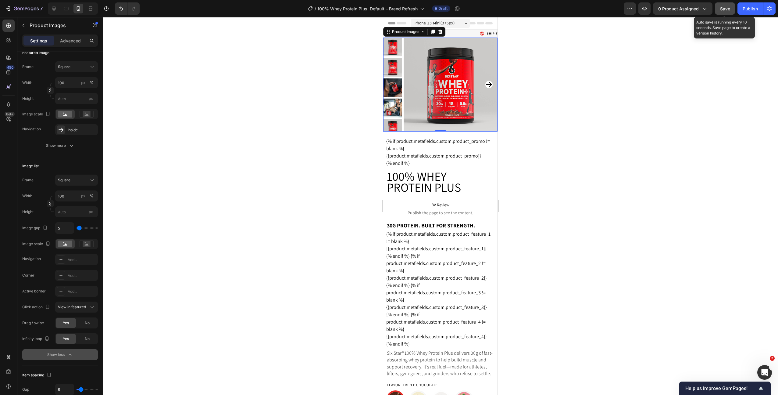
click at [720, 7] on button "Save" at bounding box center [725, 8] width 20 height 12
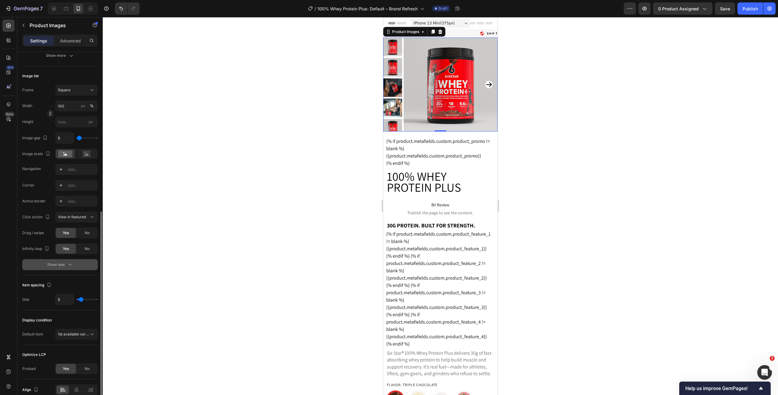
scroll to position [211, 0]
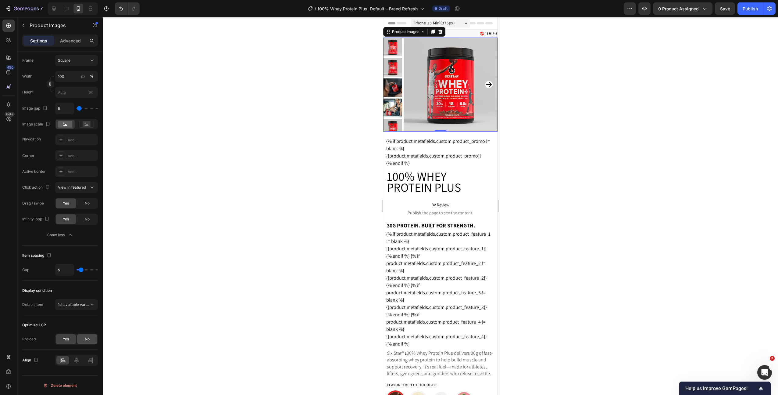
click at [84, 338] on div "No" at bounding box center [87, 339] width 20 height 10
click at [82, 355] on div "High" at bounding box center [73, 354] width 31 height 5
click at [78, 330] on p "Medium" at bounding box center [75, 327] width 35 height 5
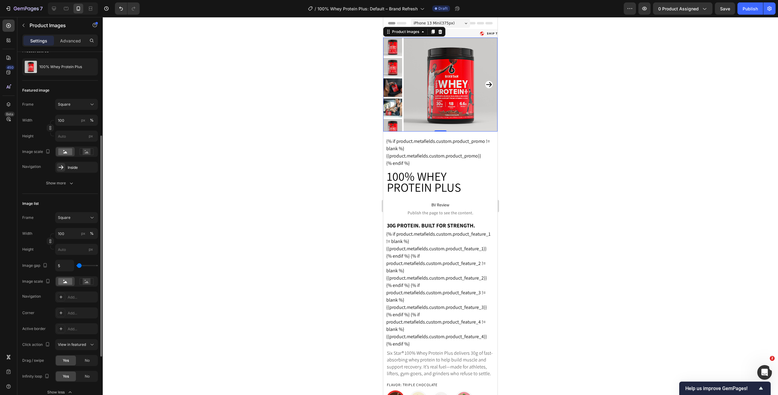
scroll to position [0, 0]
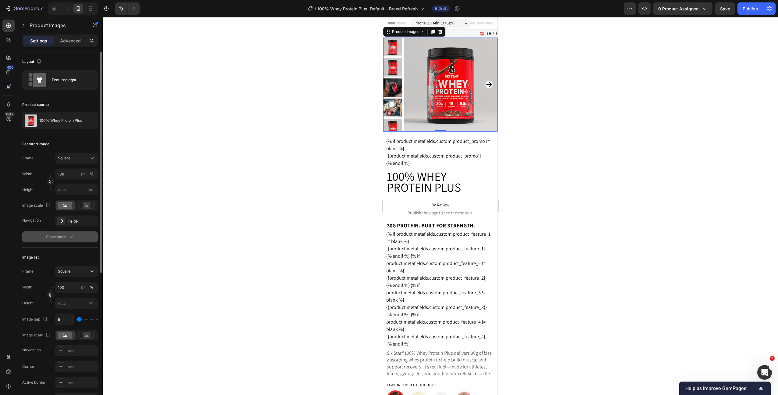
click at [76, 234] on button "Show more" at bounding box center [60, 236] width 76 height 11
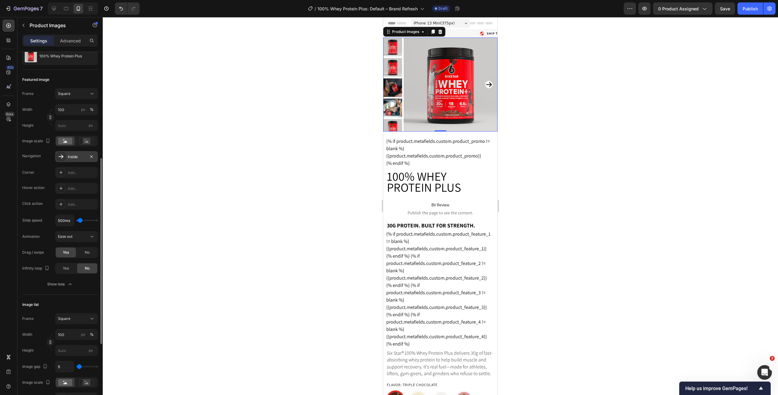
scroll to position [141, 0]
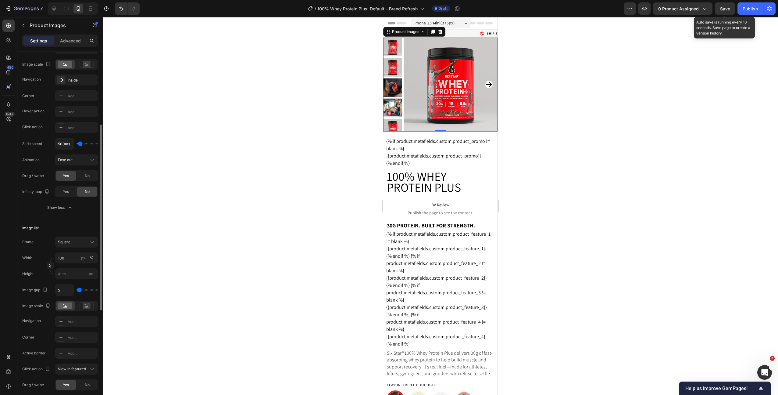
click at [728, 11] on span "Save" at bounding box center [725, 8] width 10 height 5
click at [54, 6] on icon at bounding box center [54, 8] width 6 height 6
type input "10"
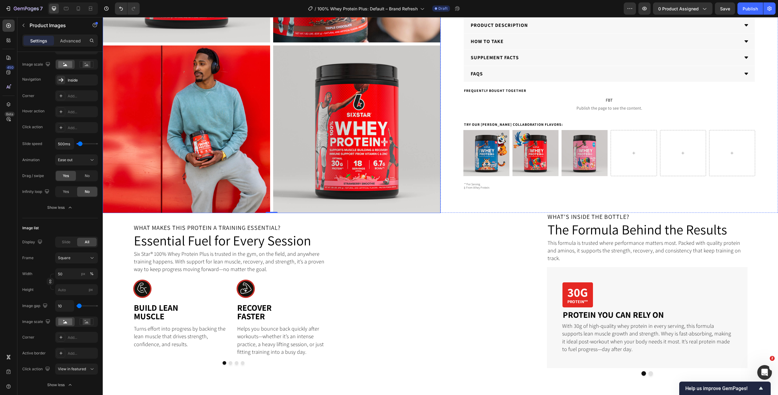
scroll to position [832, 0]
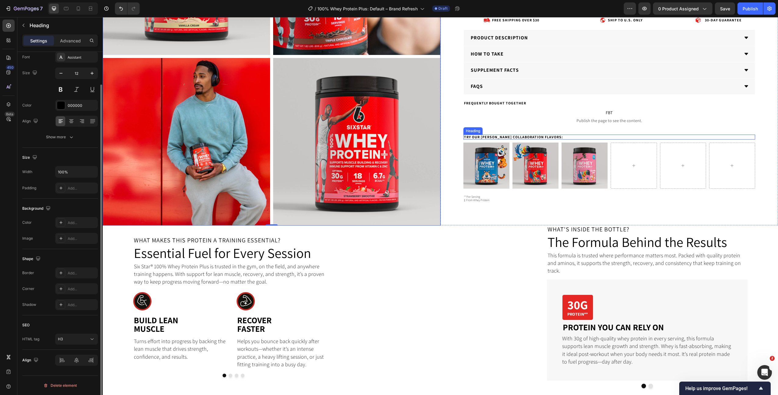
click at [602, 137] on h3 "Try our [PERSON_NAME] collaboration flavors:" at bounding box center [609, 136] width 292 height 5
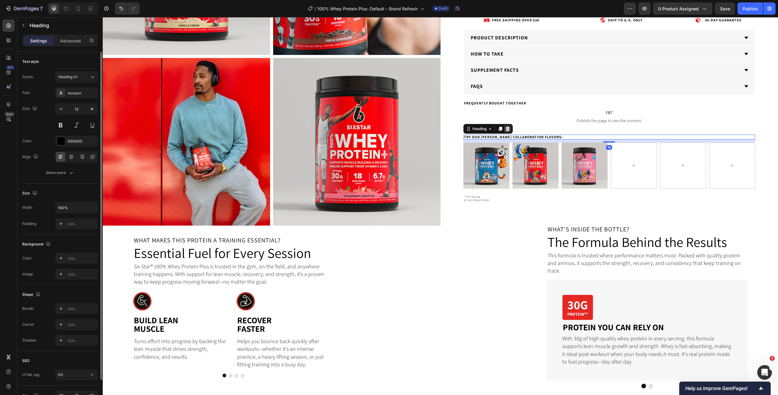
click at [509, 130] on icon at bounding box center [508, 129] width 4 height 4
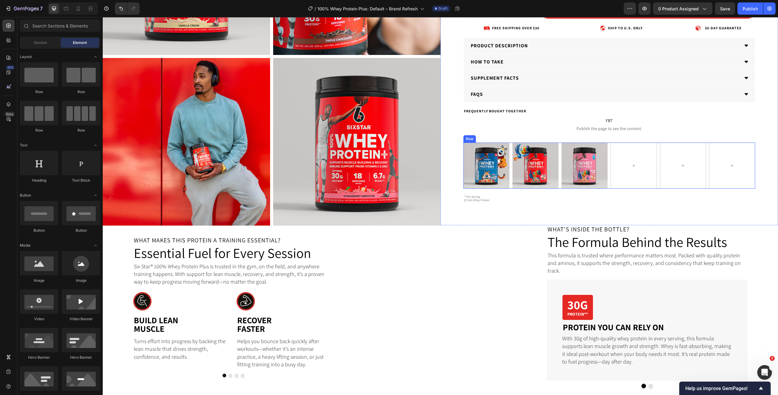
click at [609, 158] on div "Image Image Image Row" at bounding box center [609, 165] width 292 height 46
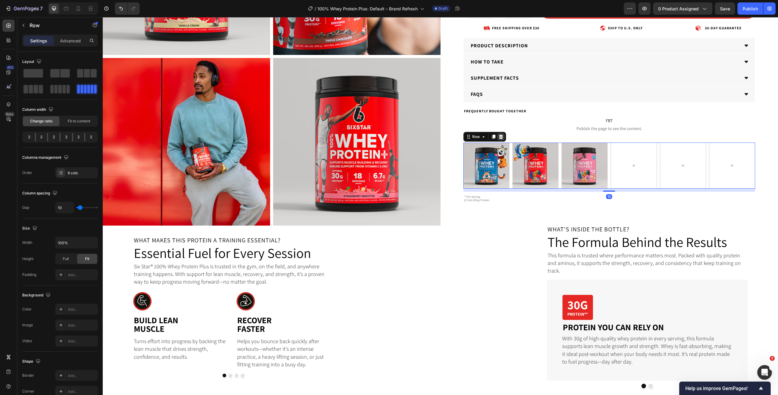
click at [499, 136] on icon at bounding box center [501, 136] width 4 height 4
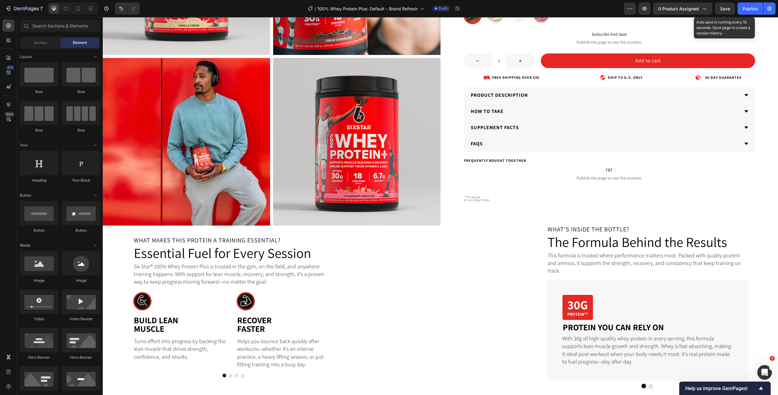
click at [726, 7] on span "Save" at bounding box center [725, 8] width 10 height 5
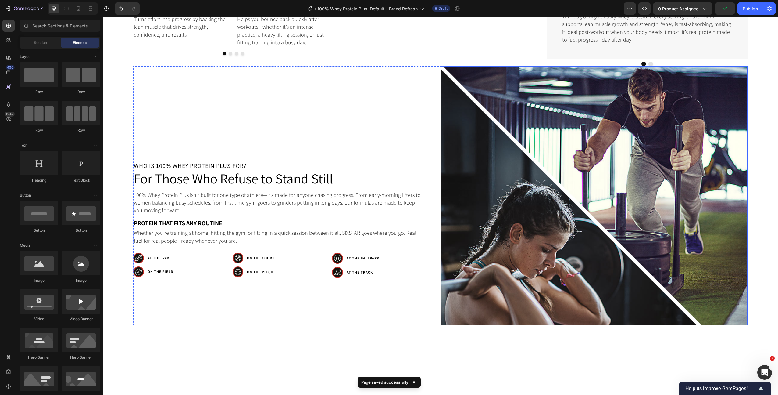
scroll to position [1114, 0]
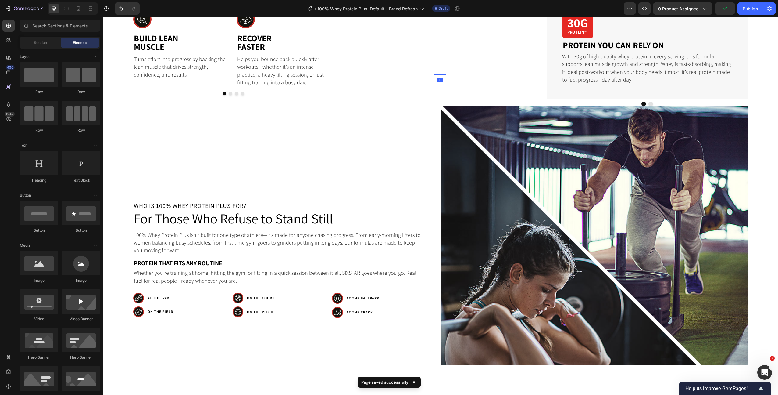
click at [461, 75] on video at bounding box center [440, 25] width 201 height 100
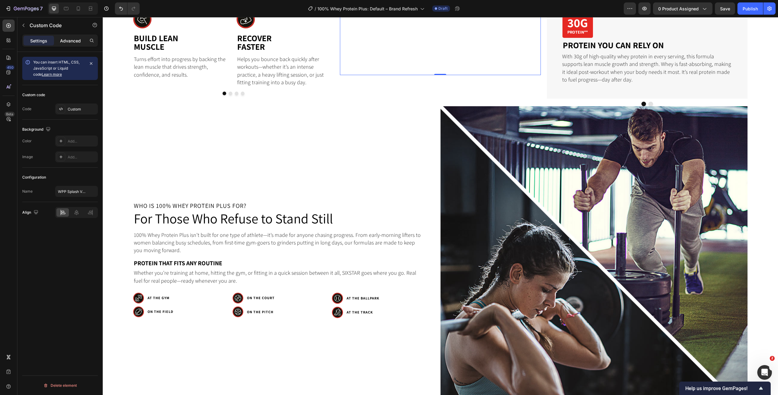
click at [72, 40] on p "Advanced" at bounding box center [70, 41] width 21 height 6
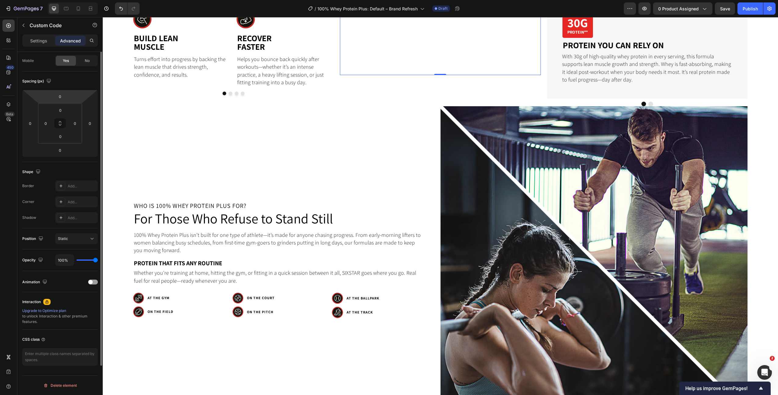
scroll to position [0, 0]
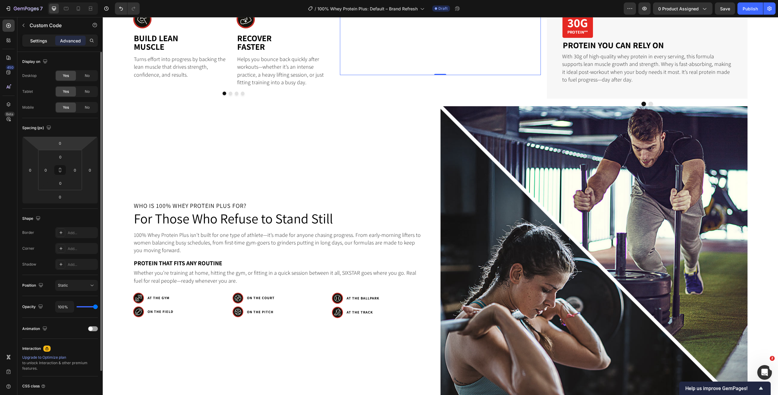
click at [35, 43] on p "Settings" at bounding box center [38, 41] width 17 height 6
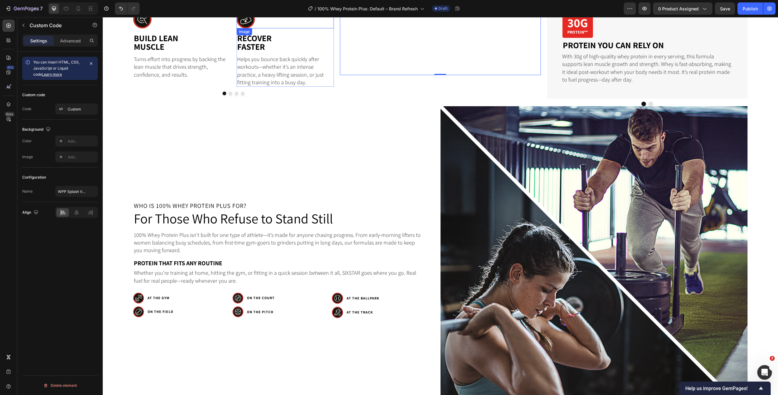
click at [248, 28] on img at bounding box center [246, 19] width 18 height 18
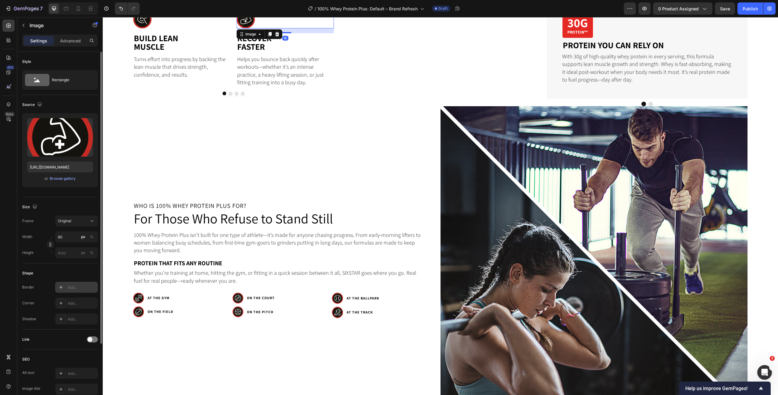
scroll to position [84, 0]
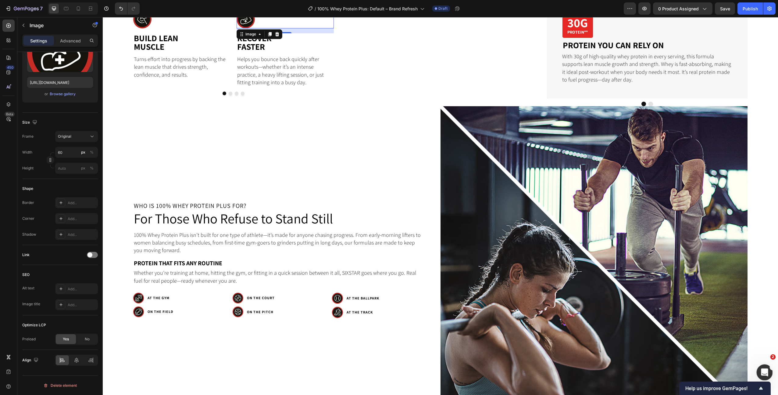
click at [764, 371] on icon "Open Intercom Messenger" at bounding box center [764, 371] width 4 height 5
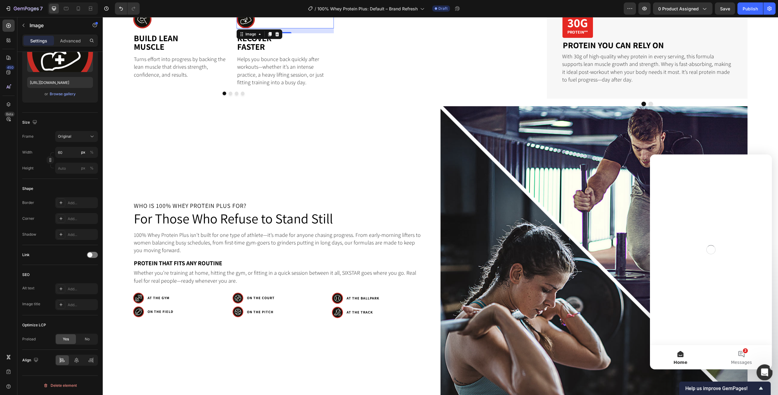
scroll to position [0, 0]
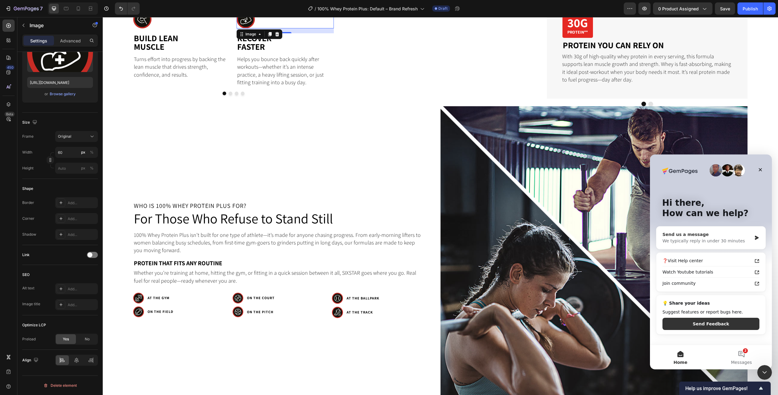
click at [729, 238] on div "We typically reply in under 30 minutes" at bounding box center [707, 241] width 89 height 6
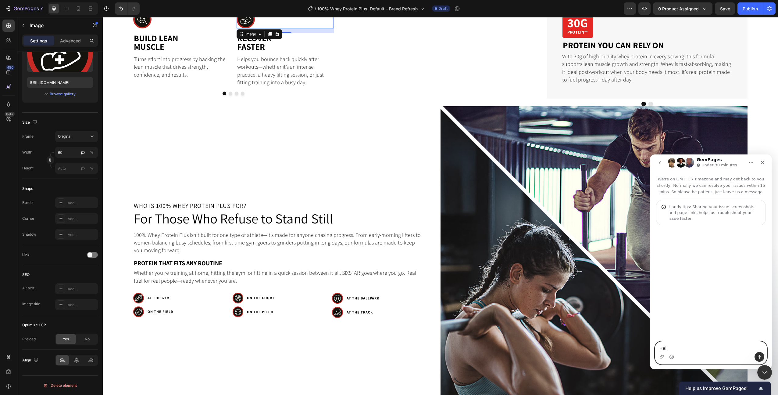
type textarea "Hello"
type textarea "Just checking to see why preview links load slow on mobile: [URL][DOMAIN_NAME]"
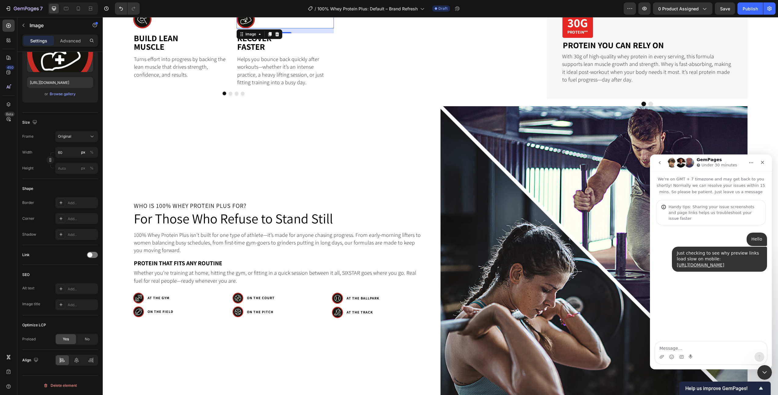
click at [713, 352] on div "Intercom messenger" at bounding box center [711, 357] width 112 height 10
click at [708, 345] on textarea "Message…" at bounding box center [711, 346] width 112 height 10
type textarea "H"
type textarea "W"
type textarea "When I test on an iPhone, the preview url takes very long to load. However, onc…"
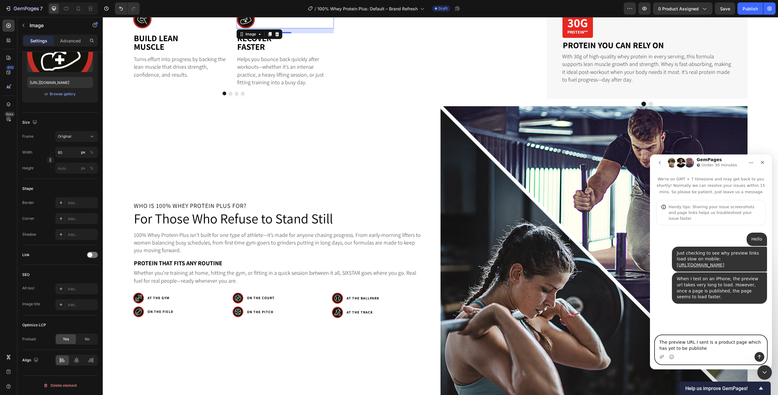
type textarea "The preview URL I sent is a product page which has yet to be published"
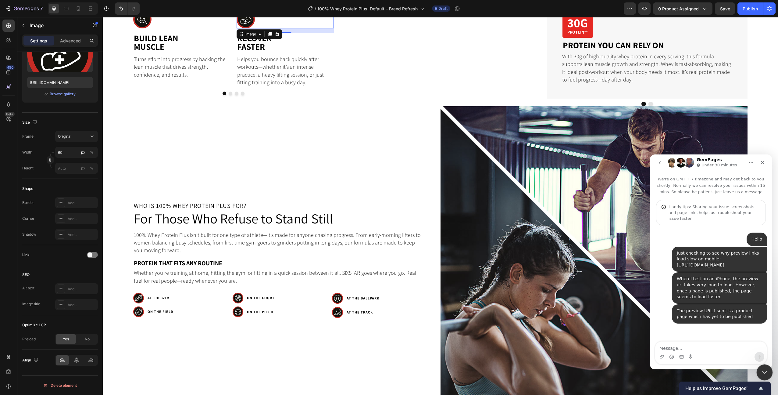
click at [764, 372] on icon "Close Intercom Messenger" at bounding box center [763, 370] width 7 height 7
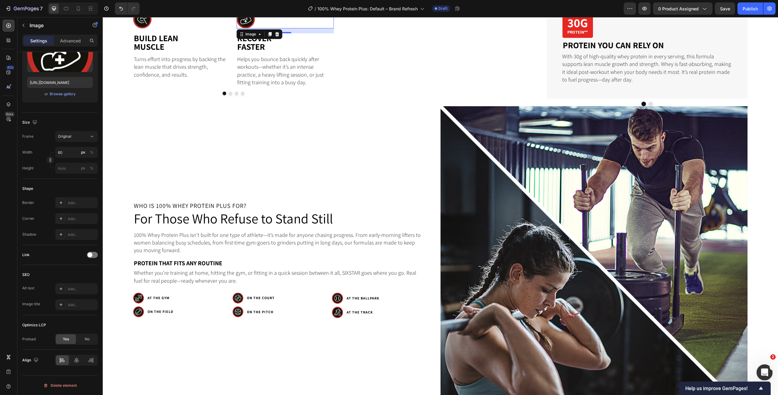
click at [763, 369] on icon "Open Intercom Messenger" at bounding box center [764, 371] width 10 height 10
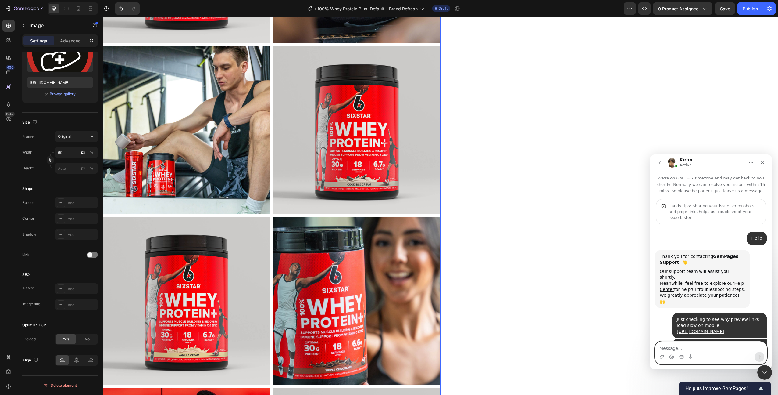
scroll to position [207, 0]
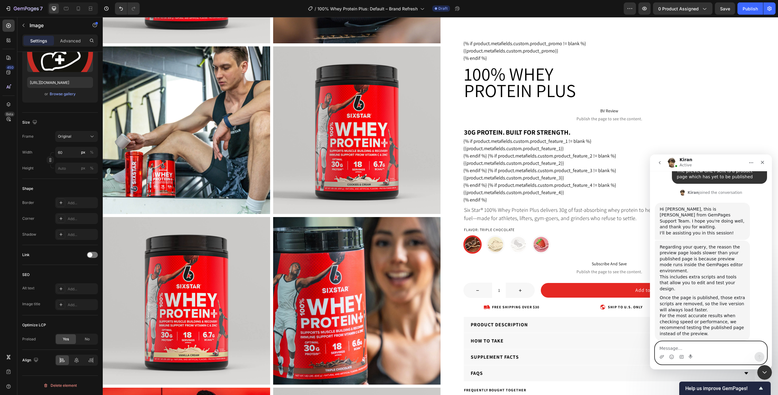
click at [702, 351] on textarea "Message…" at bounding box center [711, 346] width 112 height 10
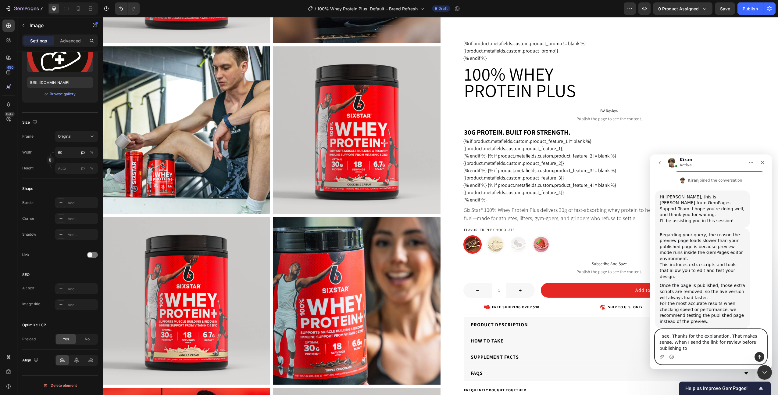
scroll to position [213, 0]
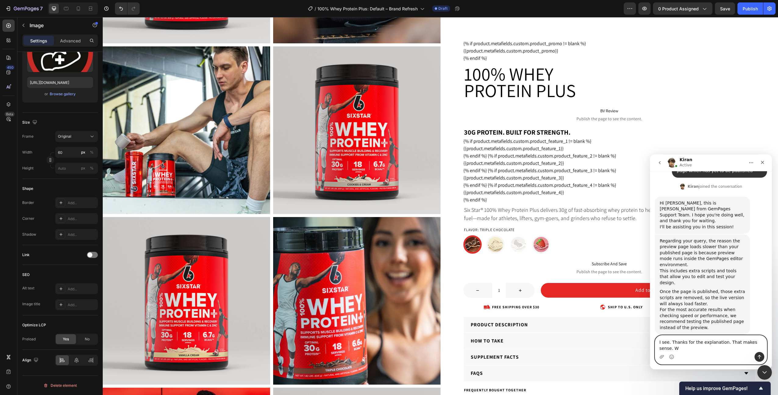
type textarea "I see. Thanks for the explanation. That makes sense."
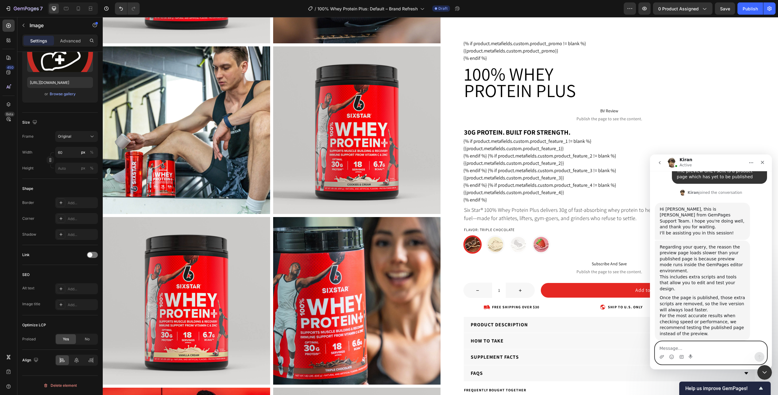
scroll to position [231, 0]
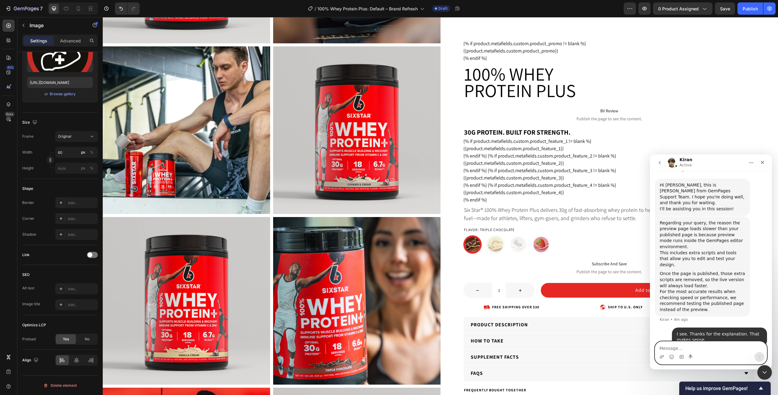
click at [709, 351] on textarea "Message…" at bounding box center [711, 346] width 112 height 10
click at [767, 372] on icon "Close Intercom Messenger" at bounding box center [763, 370] width 7 height 7
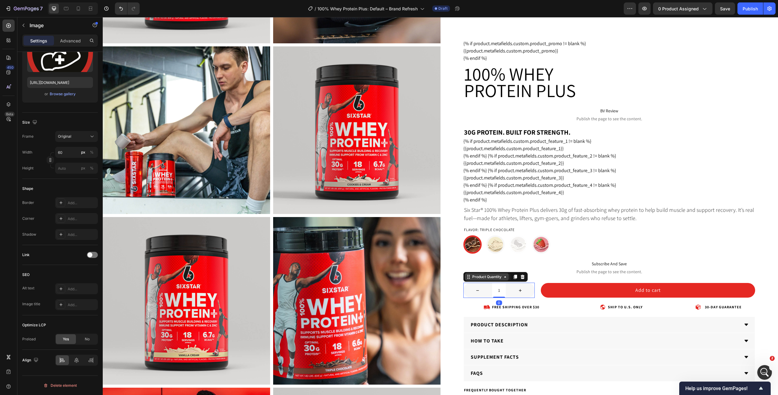
click at [486, 280] on div "Product Quantity" at bounding box center [495, 277] width 64 height 10
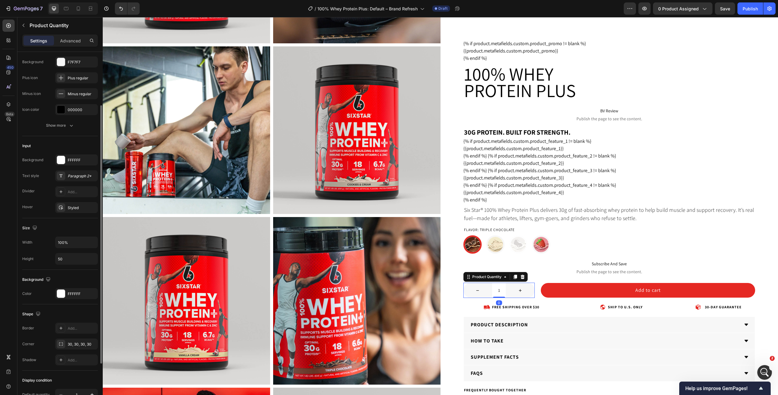
scroll to position [73, 0]
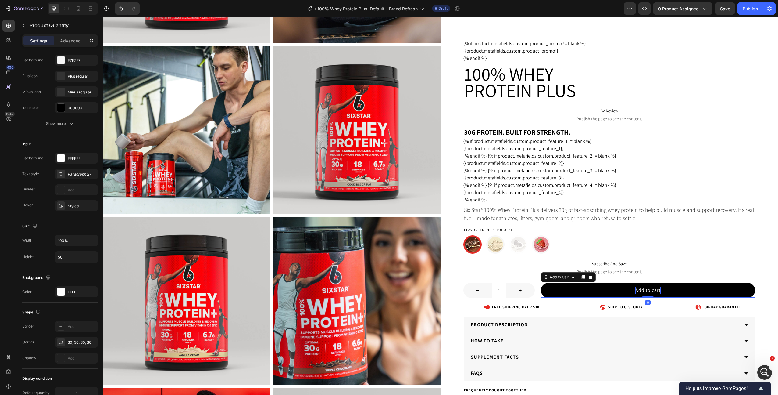
click at [641, 290] on div "Add to cart" at bounding box center [647, 289] width 25 height 7
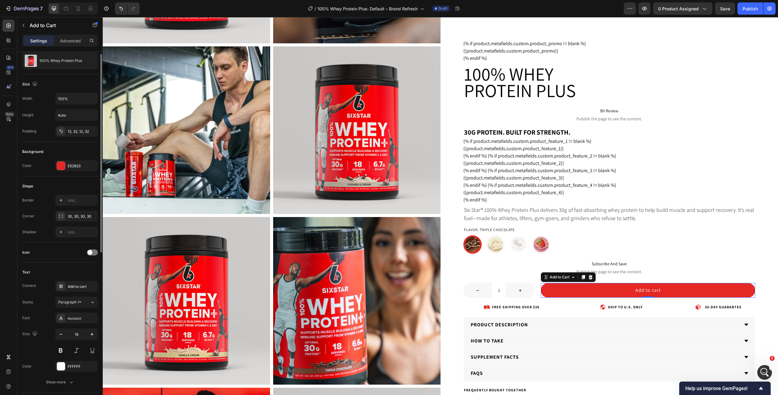
scroll to position [0, 0]
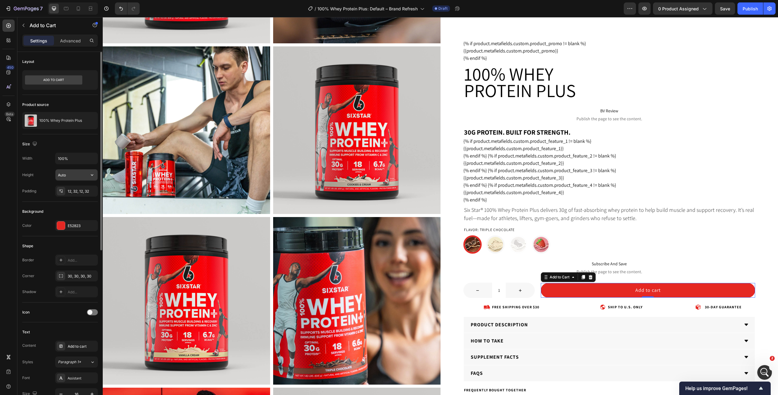
click at [76, 173] on input "Auto" at bounding box center [76, 174] width 42 height 11
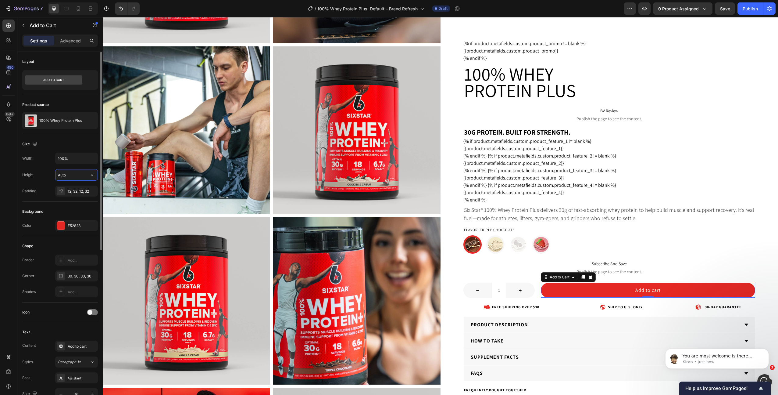
scroll to position [255, 0]
click at [45, 178] on div "Height 50" at bounding box center [60, 175] width 76 height 12
click at [65, 10] on icon at bounding box center [66, 8] width 5 height 3
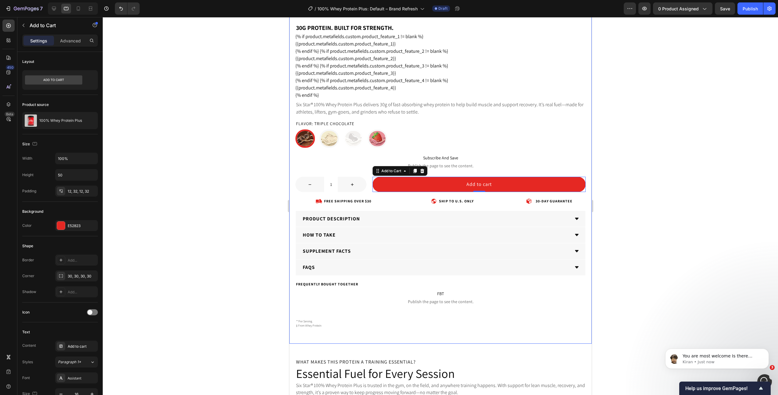
scroll to position [480, 0]
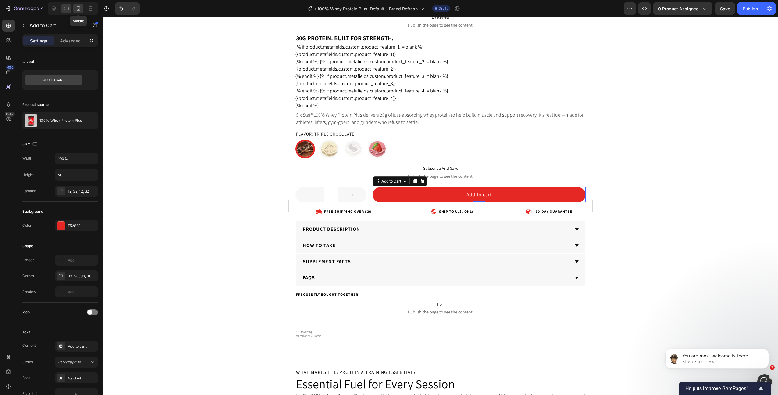
click at [77, 11] on icon at bounding box center [78, 8] width 6 height 6
type input "35"
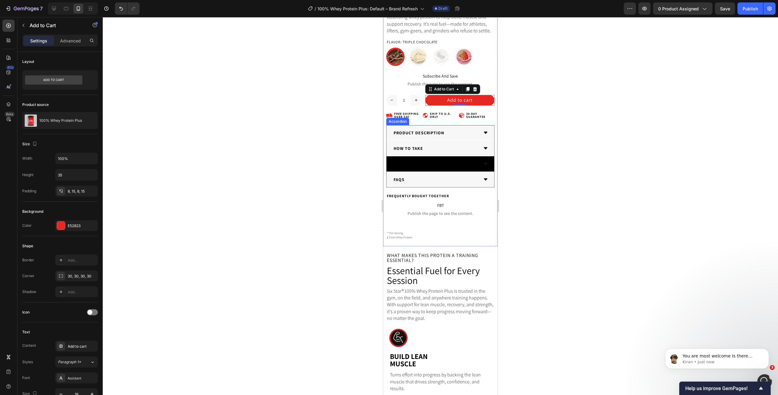
scroll to position [319, 0]
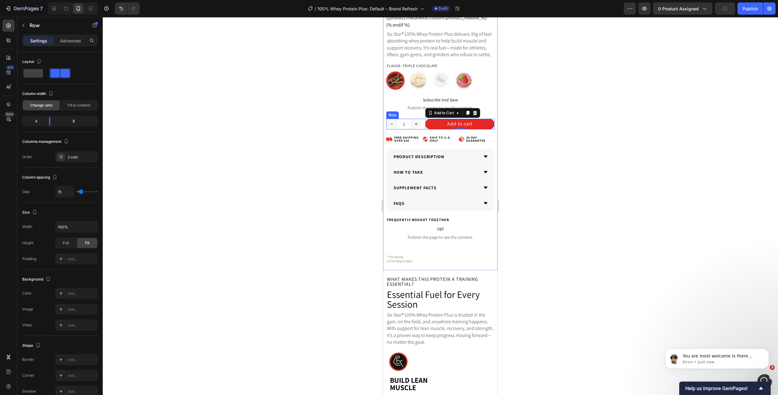
click at [422, 124] on div "1 Product Quantity Add to cart Add to Cart 0 Row" at bounding box center [440, 124] width 108 height 11
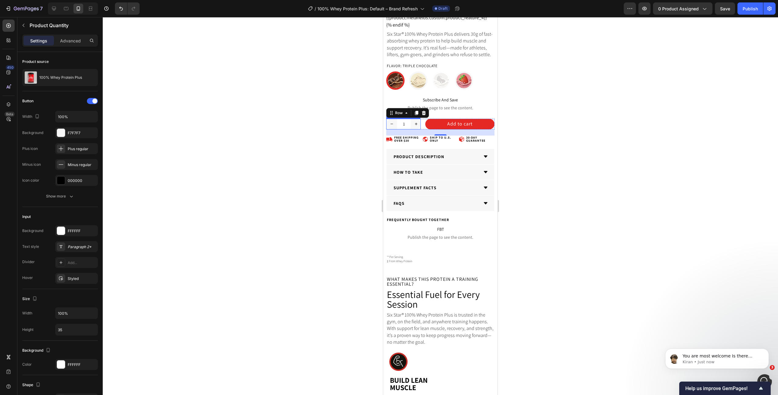
click at [399, 120] on input "1" at bounding box center [404, 124] width 14 height 11
click at [62, 330] on input "35" at bounding box center [76, 329] width 42 height 11
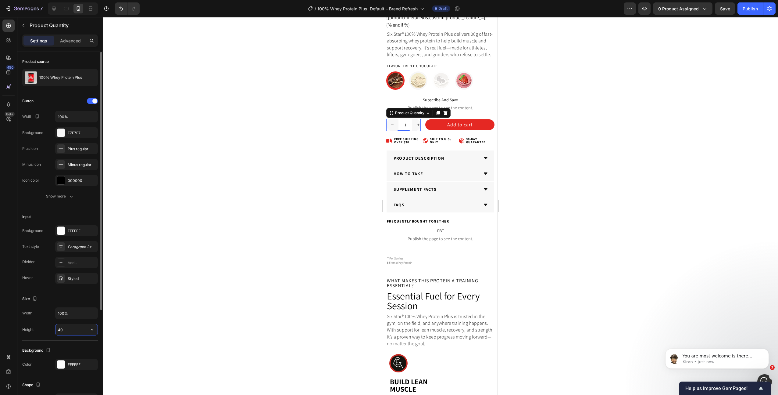
type input "4"
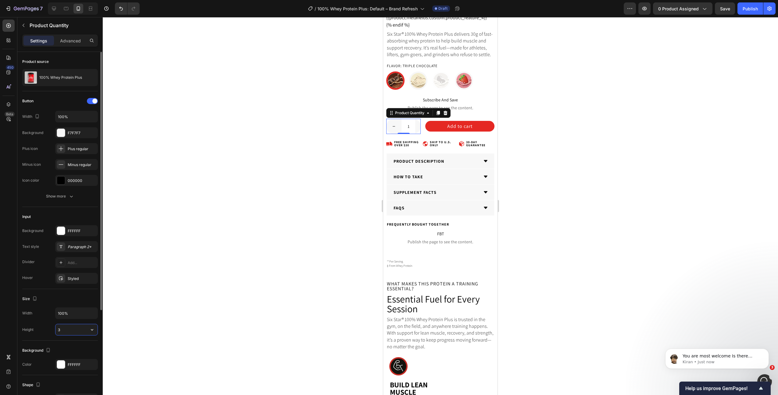
type input "35"
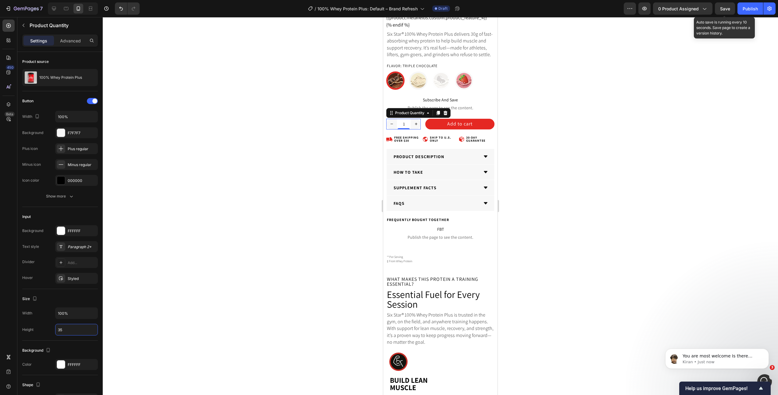
click at [724, 9] on span "Save" at bounding box center [725, 8] width 10 height 5
click at [709, 357] on span "You are most welcome Is there anything else I can help with?" at bounding box center [718, 358] width 70 height 11
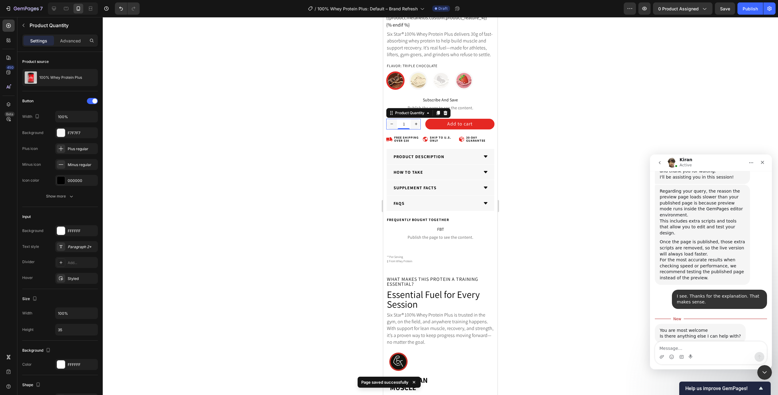
scroll to position [265, 0]
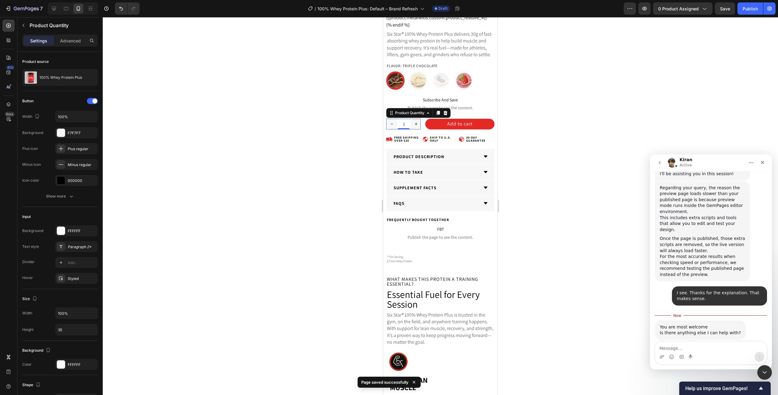
click at [707, 353] on div "Intercom messenger" at bounding box center [711, 357] width 112 height 10
click at [699, 350] on textarea "Message…" at bounding box center [711, 346] width 112 height 10
type textarea "No, that's it for [DATE]. Thanks for the quick reply"
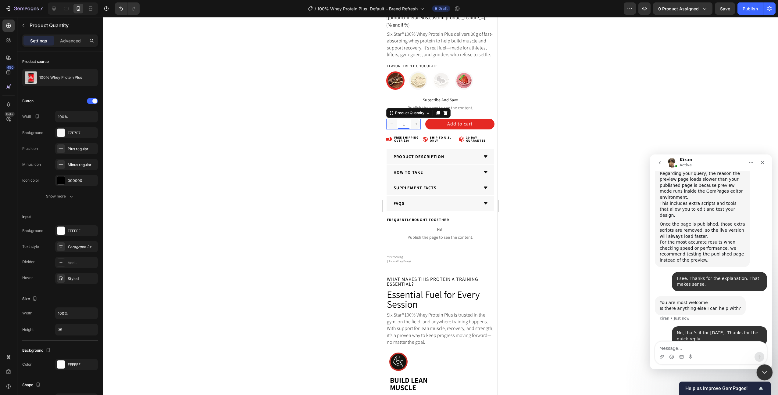
click at [770, 375] on div "Close Intercom Messenger" at bounding box center [763, 371] width 15 height 15
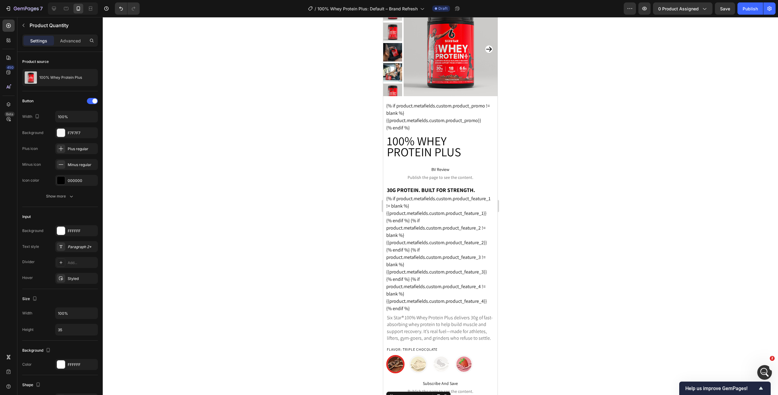
scroll to position [0, 0]
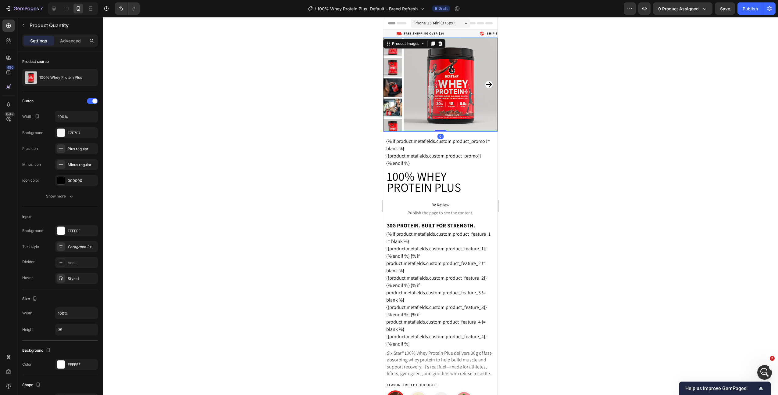
click at [392, 91] on img at bounding box center [392, 87] width 19 height 19
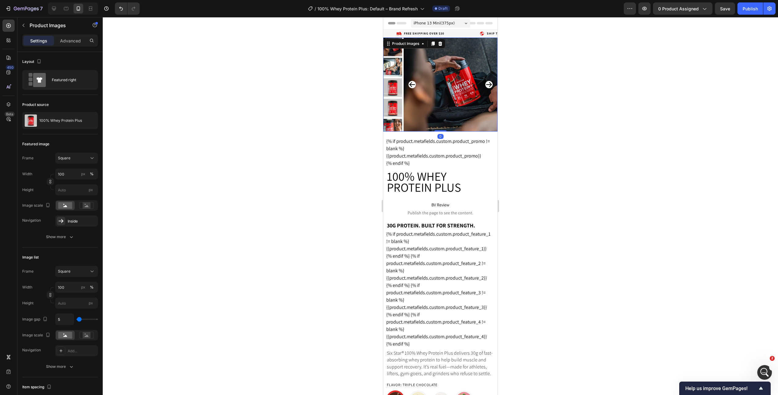
click at [393, 111] on img at bounding box center [392, 107] width 19 height 19
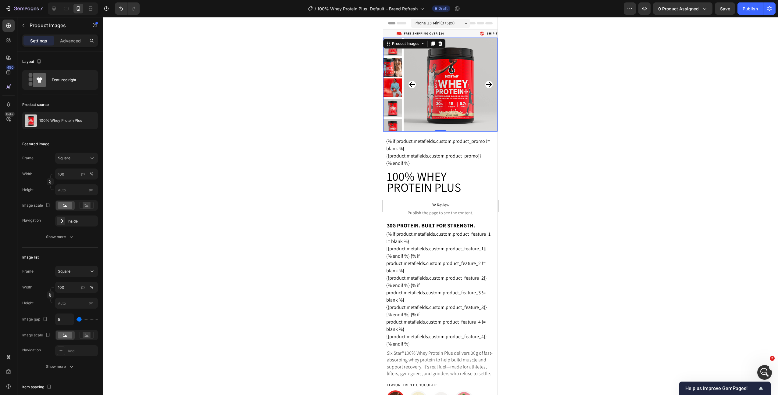
click at [392, 119] on img at bounding box center [392, 128] width 19 height 19
click at [53, 10] on icon at bounding box center [54, 9] width 4 height 4
type input "10"
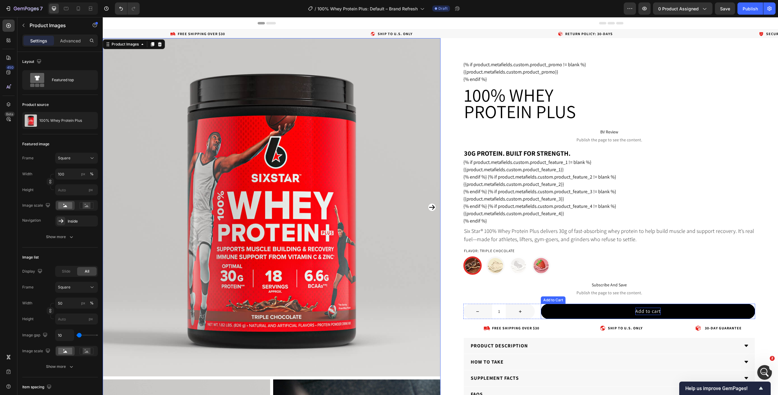
click at [650, 310] on div "Add to cart" at bounding box center [647, 310] width 25 height 7
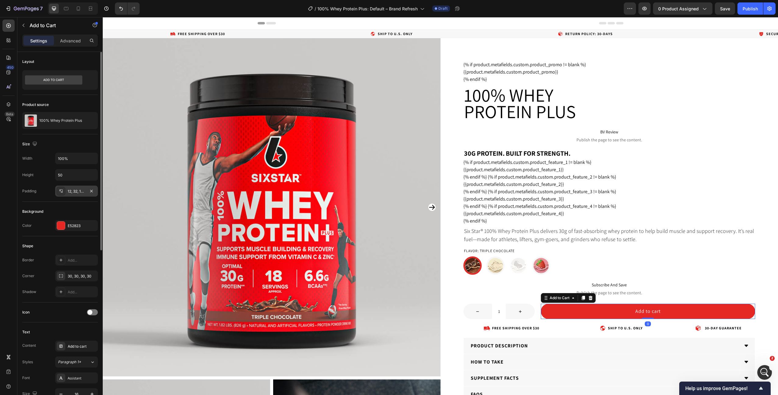
click at [74, 190] on div "12, 32, 12, 32" at bounding box center [77, 190] width 18 height 5
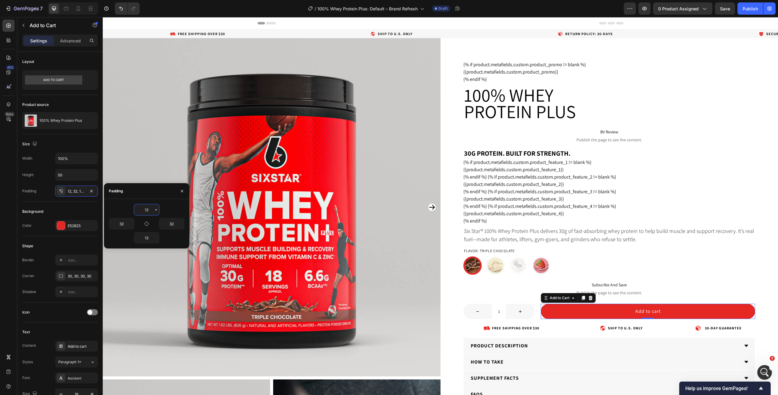
click at [144, 210] on input "12" at bounding box center [146, 209] width 25 height 11
type input "0"
click at [145, 235] on input "12" at bounding box center [146, 237] width 25 height 11
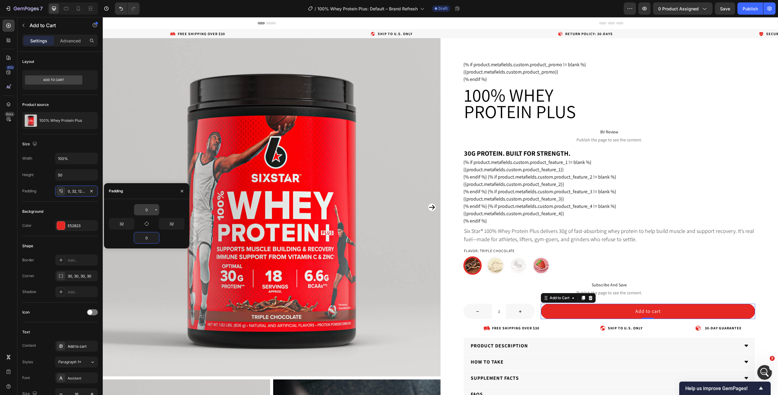
type input "0"
click at [142, 210] on input "0" at bounding box center [146, 209] width 25 height 11
type input "10"
click at [147, 237] on input "0" at bounding box center [146, 237] width 25 height 11
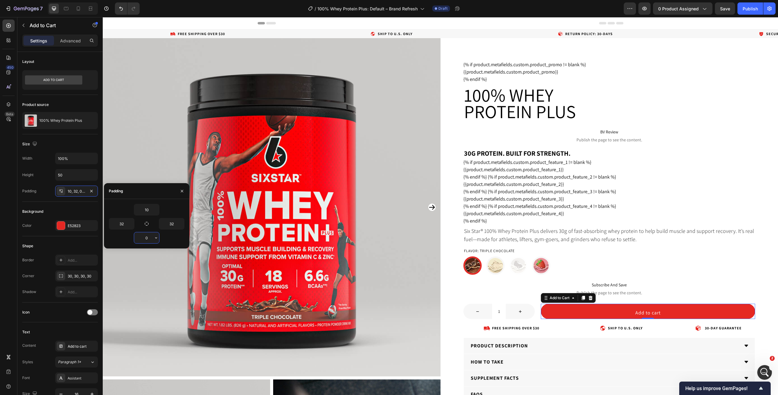
click at [147, 237] on input "0" at bounding box center [146, 237] width 25 height 11
type input "10"
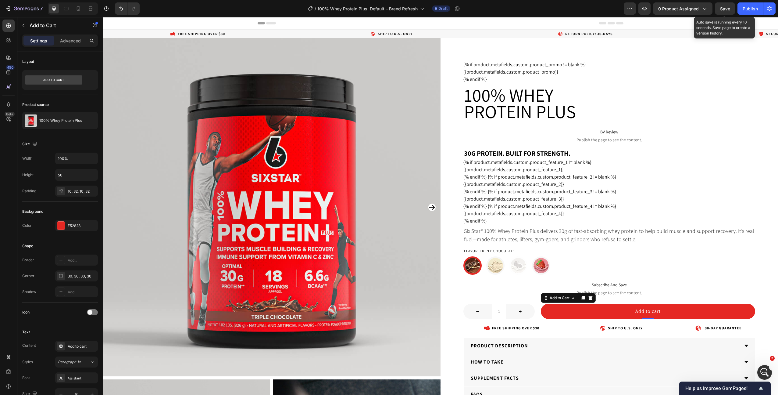
click at [726, 10] on span "Save" at bounding box center [725, 8] width 10 height 5
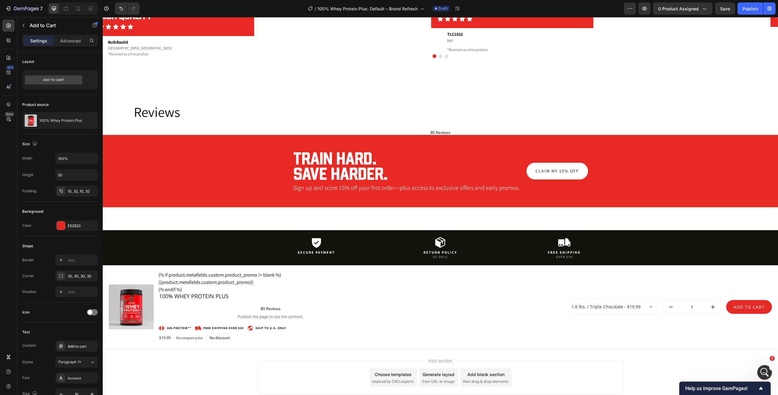
scroll to position [2300, 0]
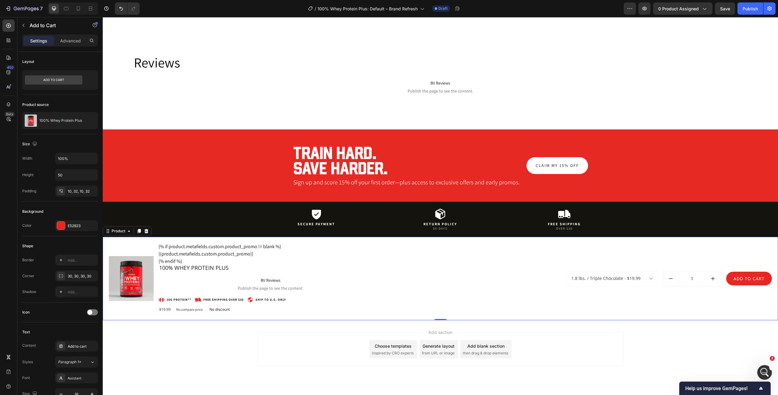
click at [410, 314] on div "1.8 lbs. / Triple Chocolate - $19.99 1.8 lbs. / Vanilla Cream - $19.99 1.8 lbs.…" at bounding box center [580, 278] width 383 height 71
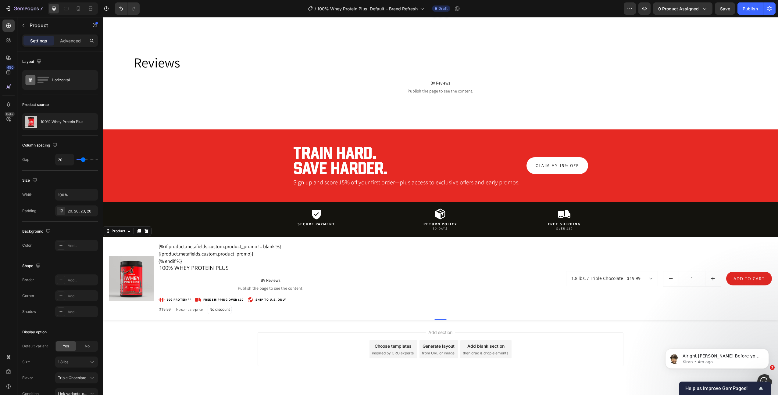
scroll to position [390, 0]
click at [107, 233] on icon at bounding box center [107, 230] width 5 height 5
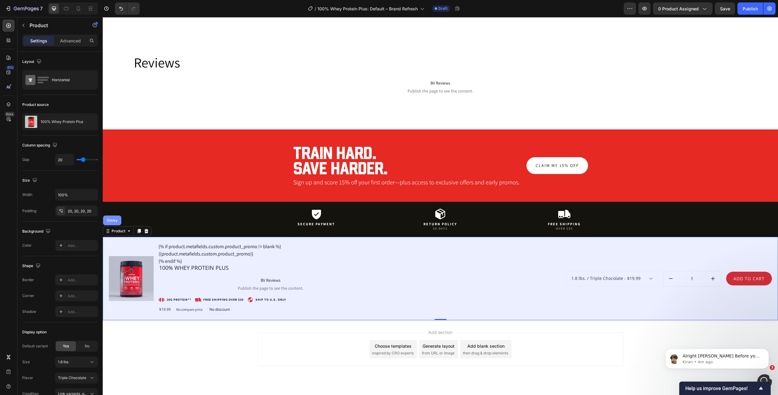
click at [114, 222] on div "Sticky" at bounding box center [111, 220] width 13 height 4
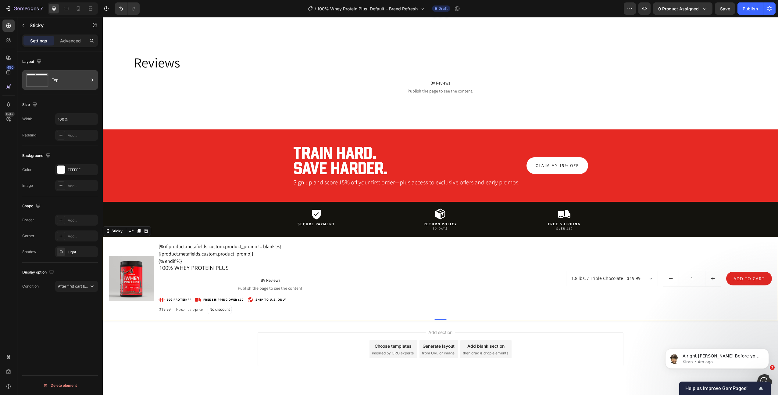
click at [70, 80] on div "Top" at bounding box center [70, 80] width 37 height 14
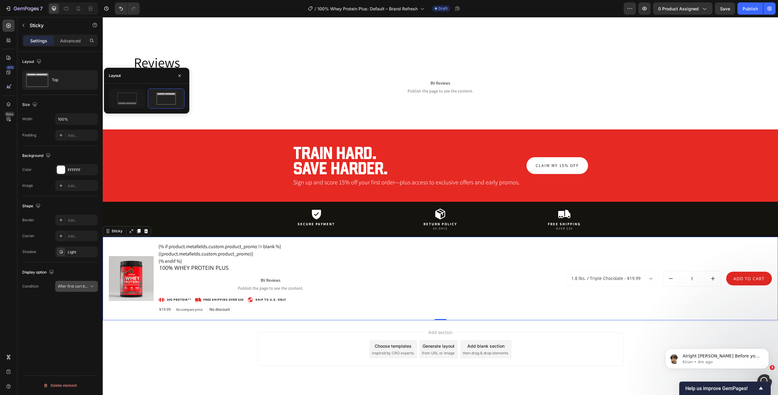
click at [75, 286] on span "After first cart button" at bounding box center [76, 286] width 36 height 5
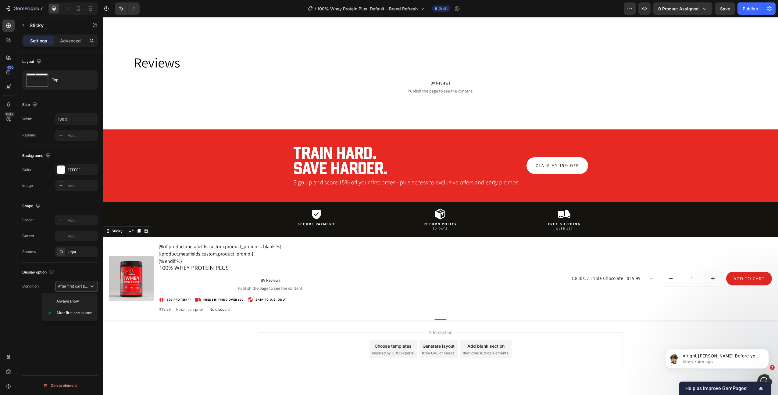
click at [75, 337] on div "Layout Top Size Width 100% Padding Add... Background The changes might be hidde…" at bounding box center [59, 232] width 85 height 360
